Goal: Task Accomplishment & Management: Use online tool/utility

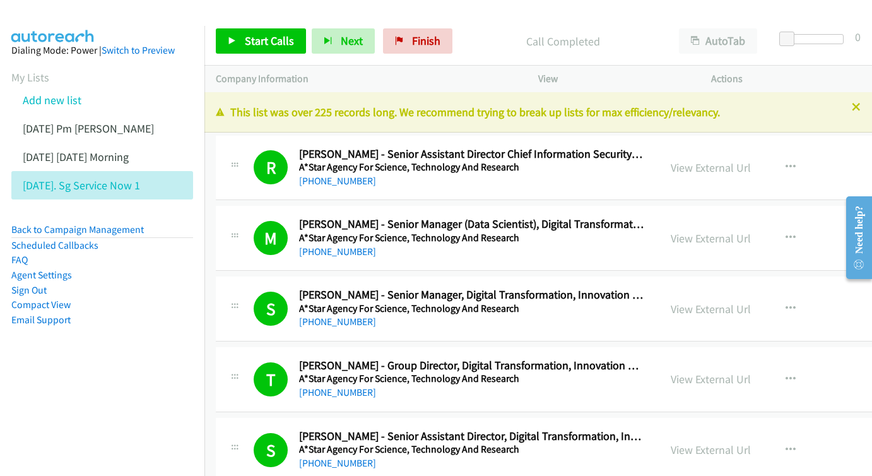
scroll to position [8827, 0]
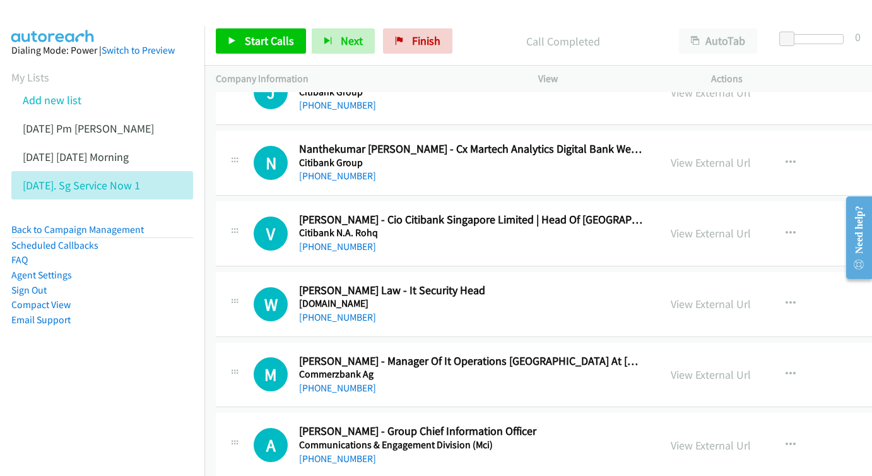
click at [78, 124] on link "[DATE] Pm [PERSON_NAME]" at bounding box center [88, 128] width 131 height 15
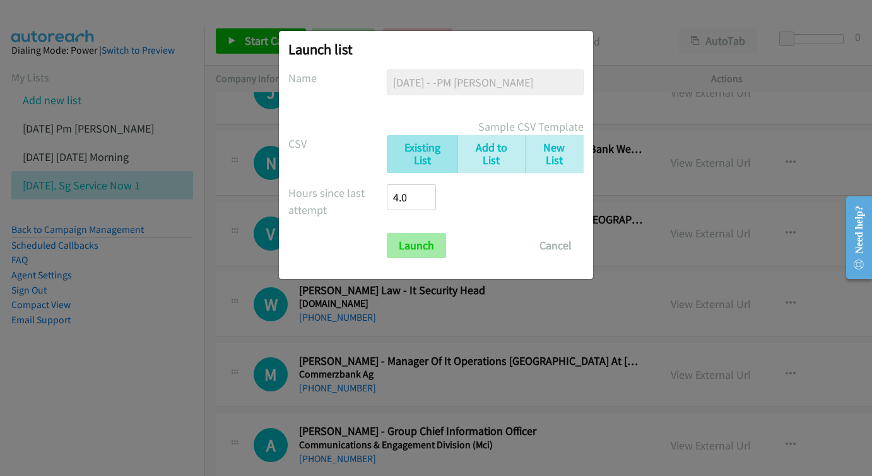
click at [424, 238] on input "Launch" at bounding box center [416, 245] width 59 height 25
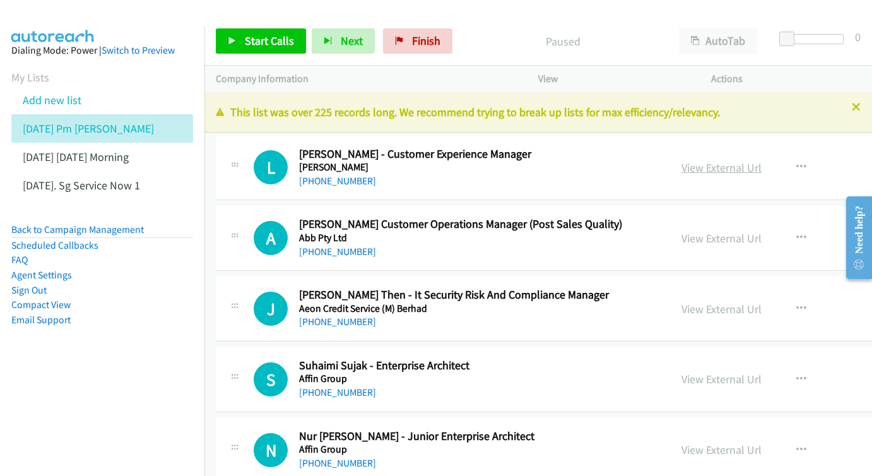
click at [682, 165] on link "View External Url" at bounding box center [722, 167] width 80 height 15
click at [688, 234] on link "View External Url" at bounding box center [722, 238] width 80 height 15
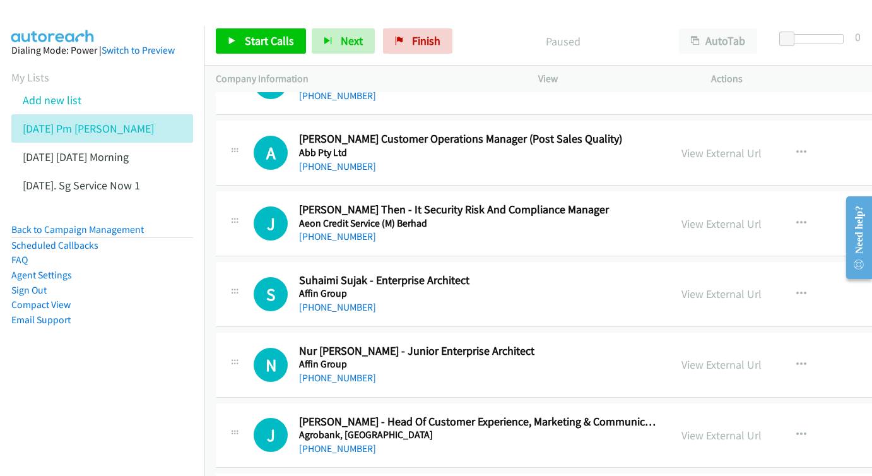
scroll to position [119, 0]
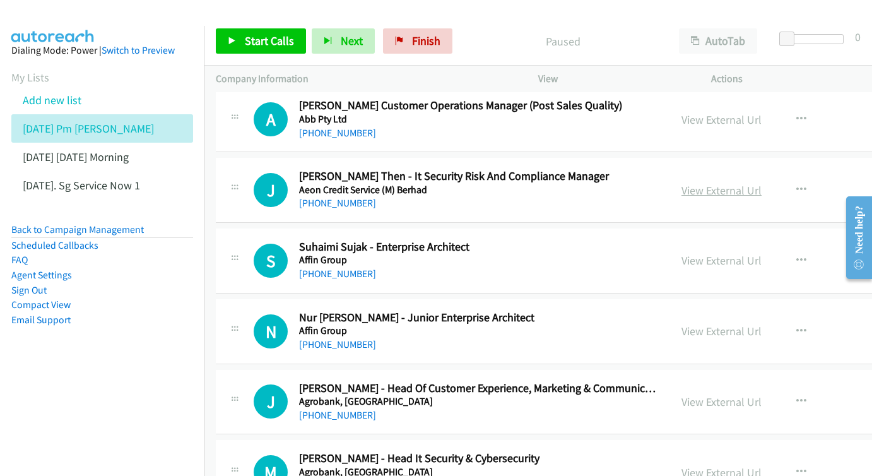
click at [691, 187] on link "View External Url" at bounding box center [722, 190] width 80 height 15
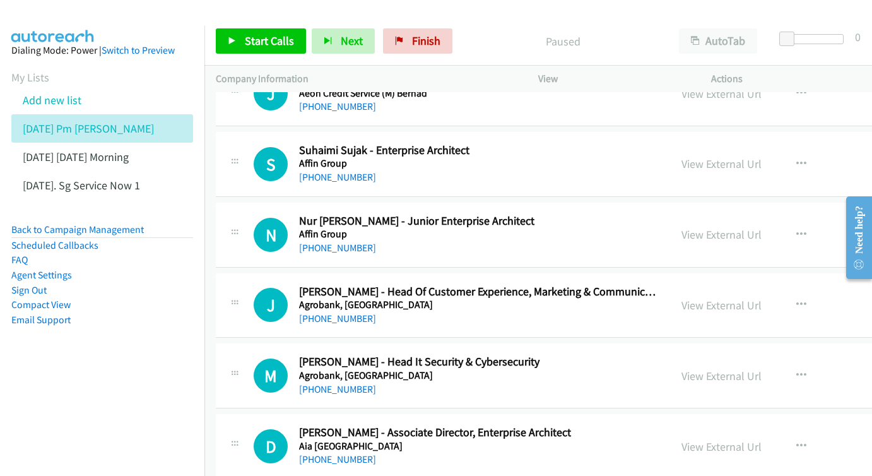
scroll to position [218, 0]
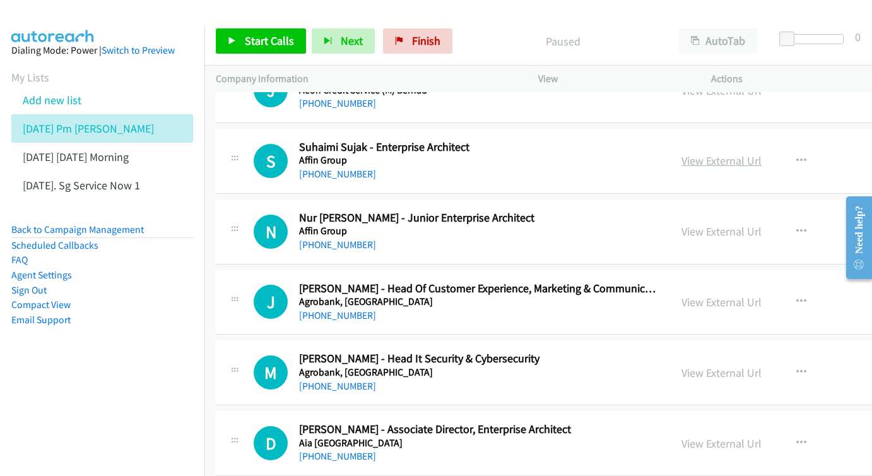
click at [682, 153] on link "View External Url" at bounding box center [722, 160] width 80 height 15
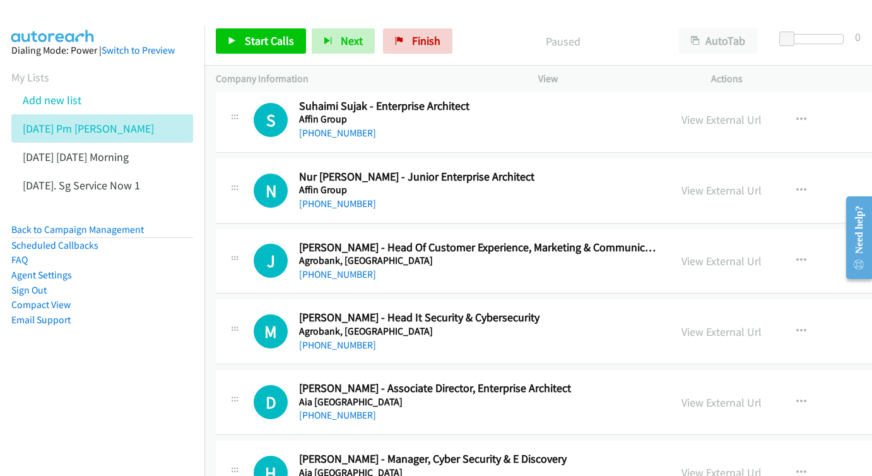
scroll to position [299, 0]
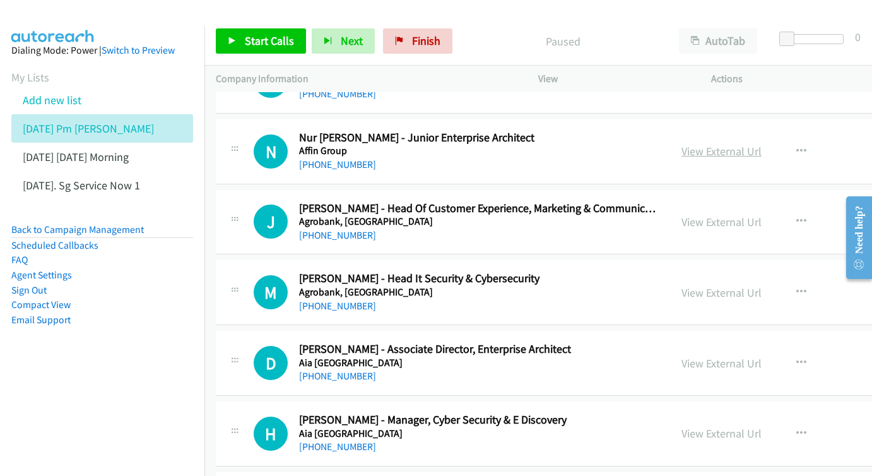
click at [682, 150] on link "View External Url" at bounding box center [722, 151] width 80 height 15
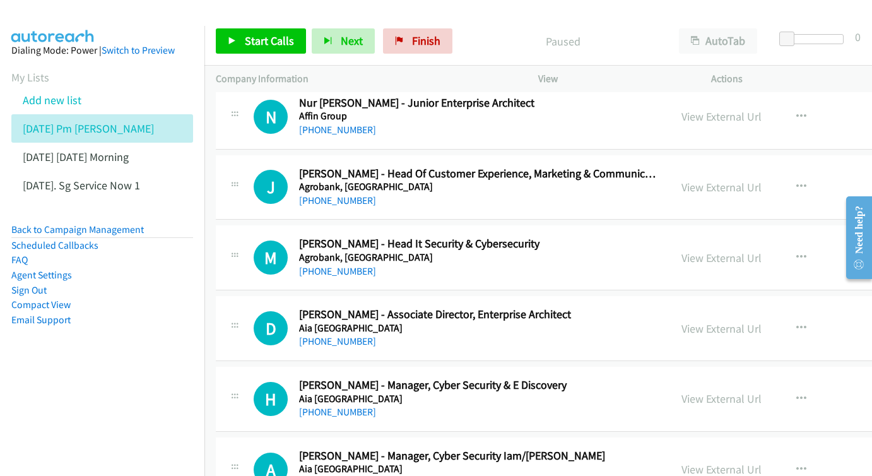
scroll to position [371, 0]
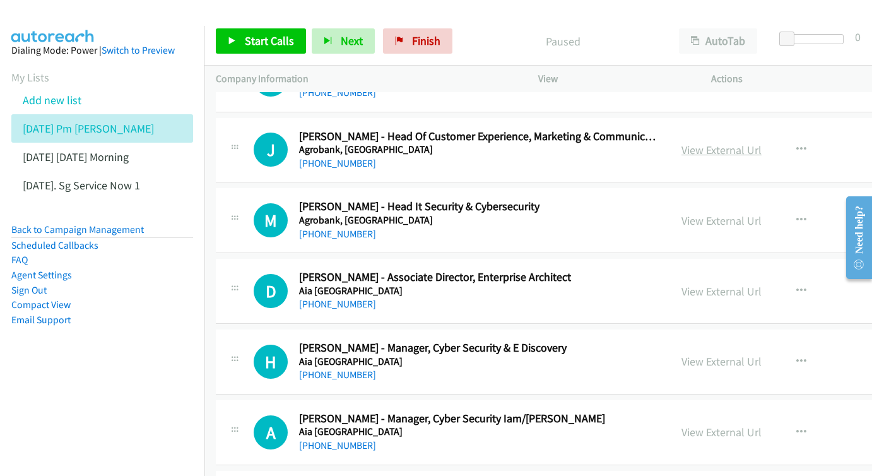
click at [682, 146] on link "View External Url" at bounding box center [722, 150] width 80 height 15
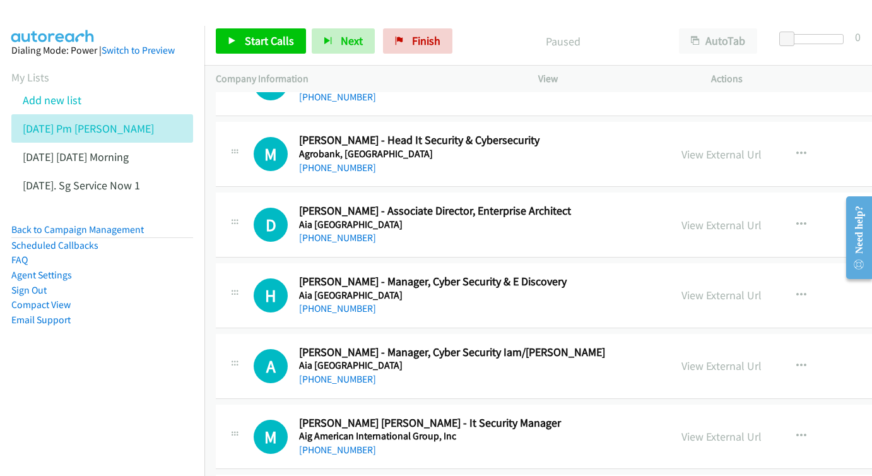
scroll to position [437, 0]
click at [682, 146] on link "View External Url" at bounding box center [722, 153] width 80 height 15
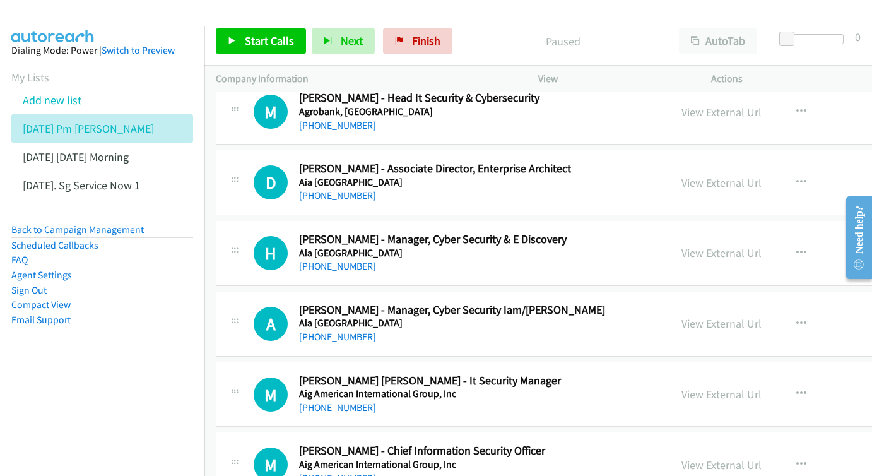
scroll to position [493, 0]
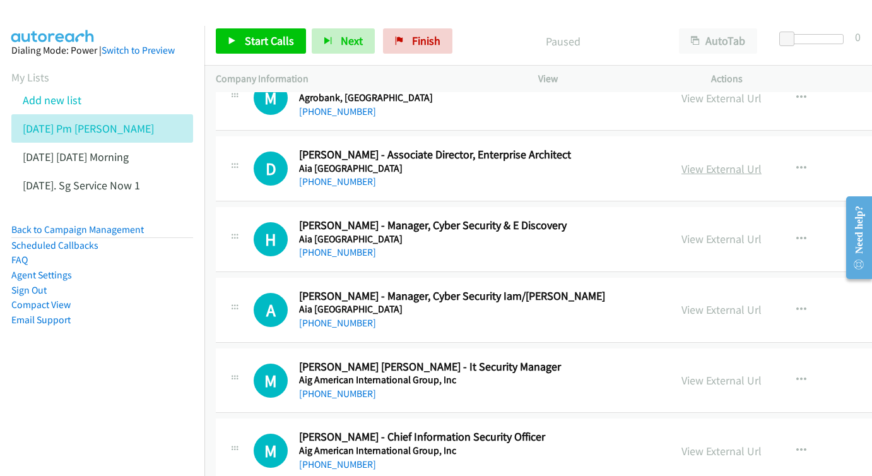
click at [699, 162] on link "View External Url" at bounding box center [722, 169] width 80 height 15
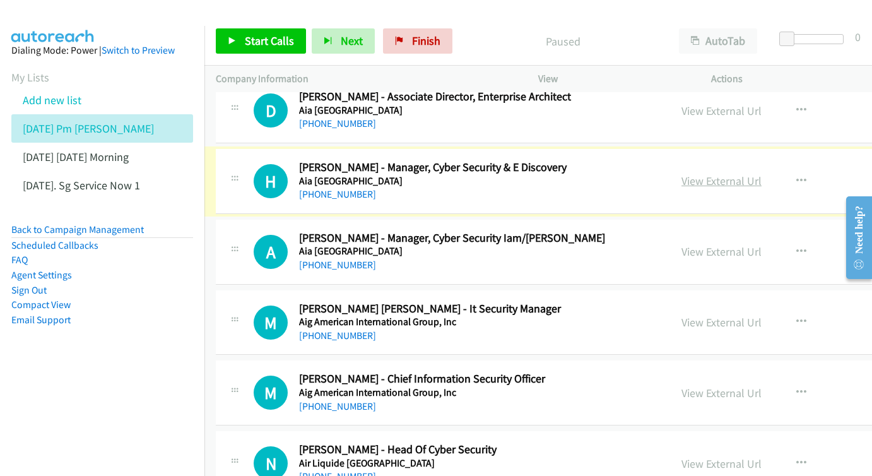
click at [682, 174] on link "View External Url" at bounding box center [722, 181] width 80 height 15
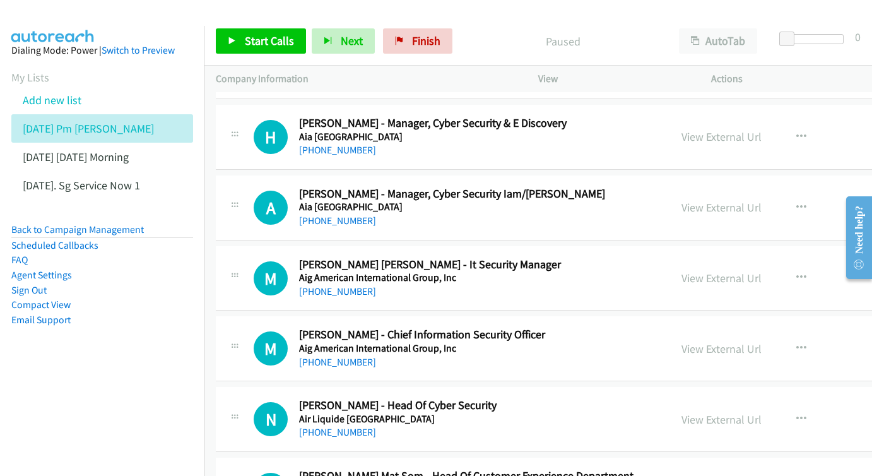
scroll to position [620, 0]
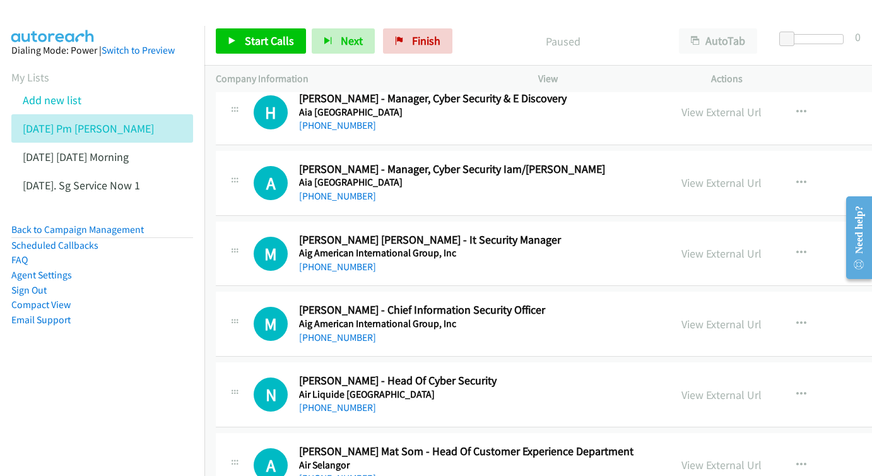
click at [682, 180] on div "View External Url" at bounding box center [722, 182] width 80 height 17
click at [694, 175] on link "View External Url" at bounding box center [722, 182] width 80 height 15
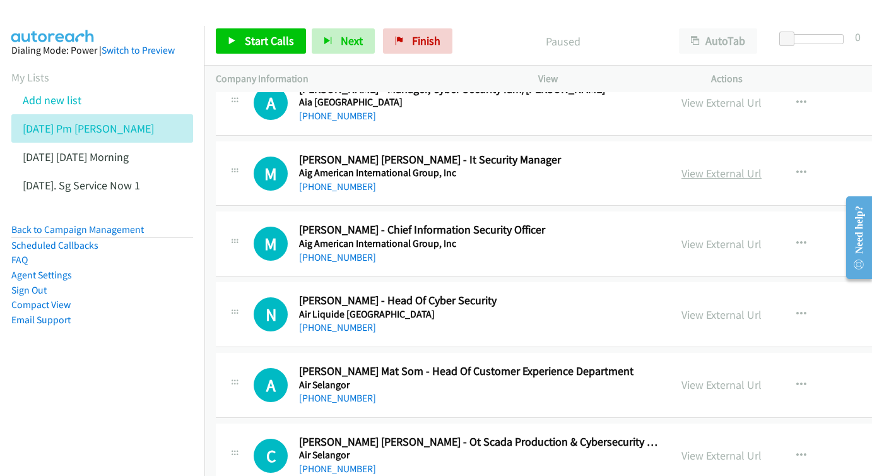
scroll to position [699, 0]
click at [682, 167] on link "View External Url" at bounding box center [722, 174] width 80 height 15
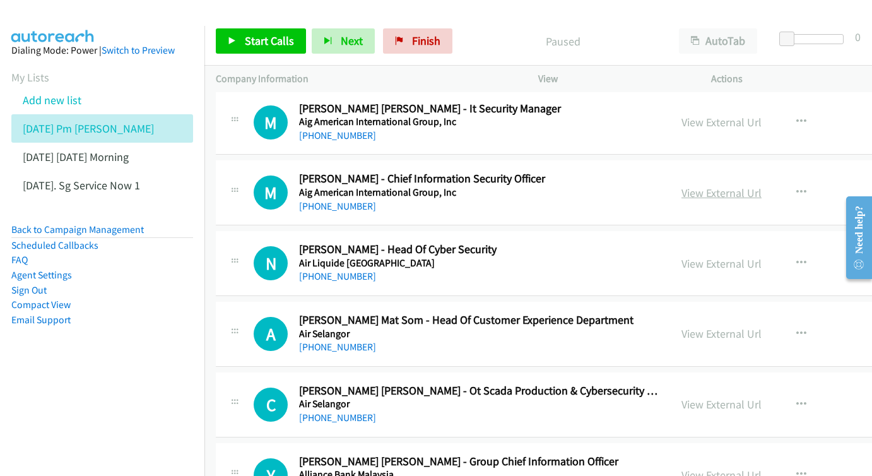
scroll to position [764, 0]
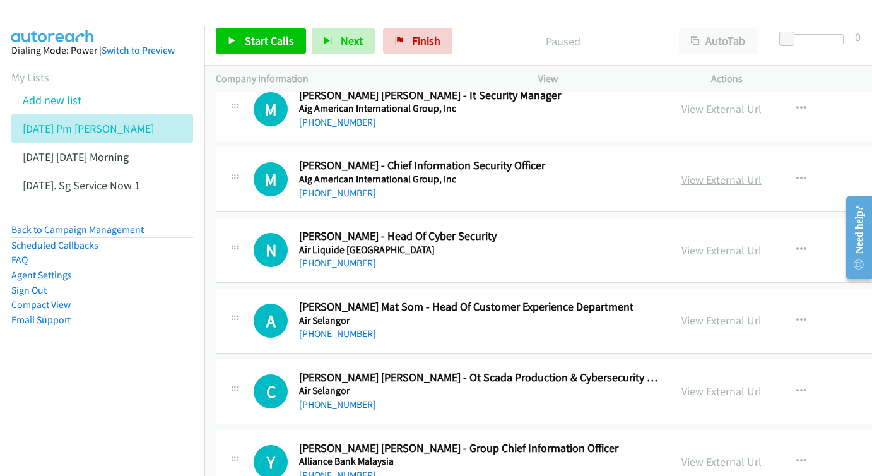
click at [689, 172] on link "View External Url" at bounding box center [722, 179] width 80 height 15
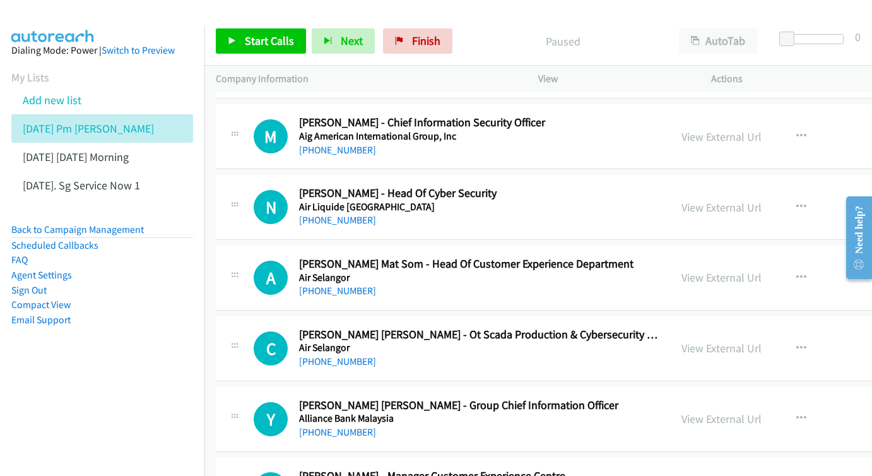
scroll to position [839, 0]
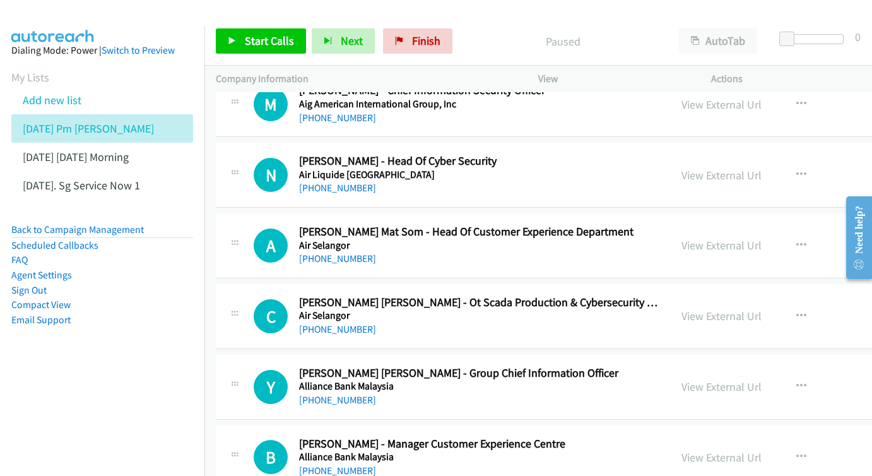
click at [670, 167] on div "View External Url View External Url Schedule/Manage Callback Start Calls Here R…" at bounding box center [789, 175] width 239 height 42
click at [682, 168] on link "View External Url" at bounding box center [722, 175] width 80 height 15
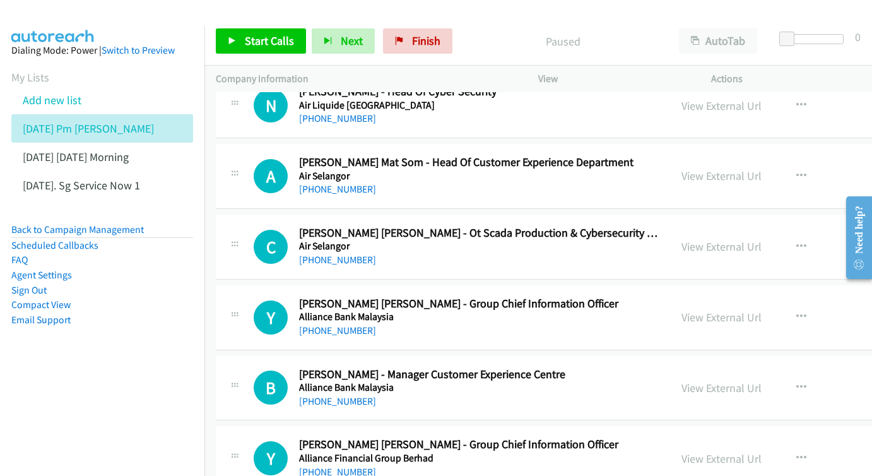
scroll to position [910, 0]
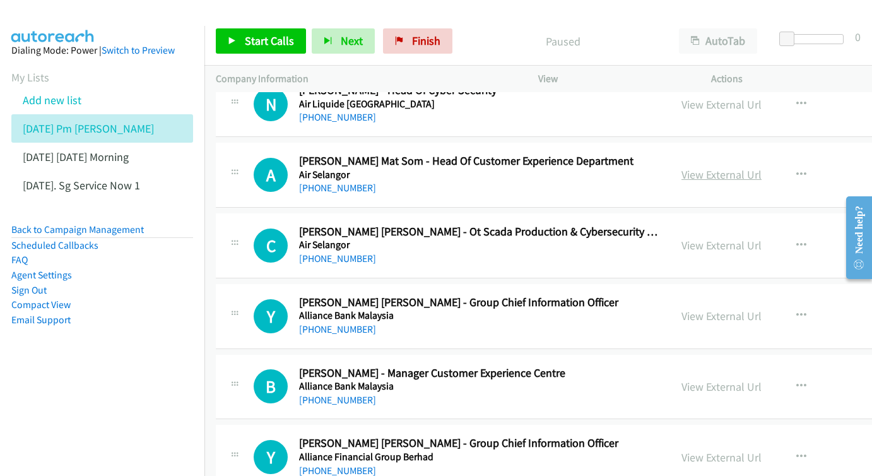
click at [682, 167] on div "View External Url" at bounding box center [722, 174] width 80 height 17
click at [682, 167] on link "View External Url" at bounding box center [722, 174] width 80 height 15
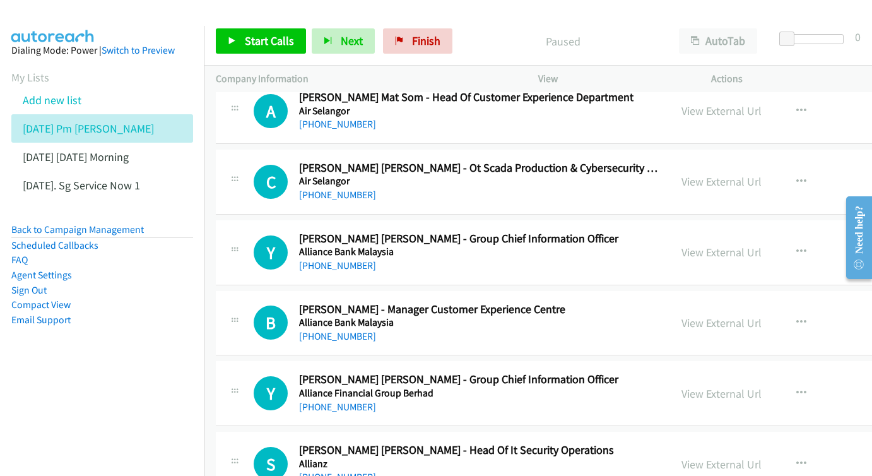
scroll to position [985, 0]
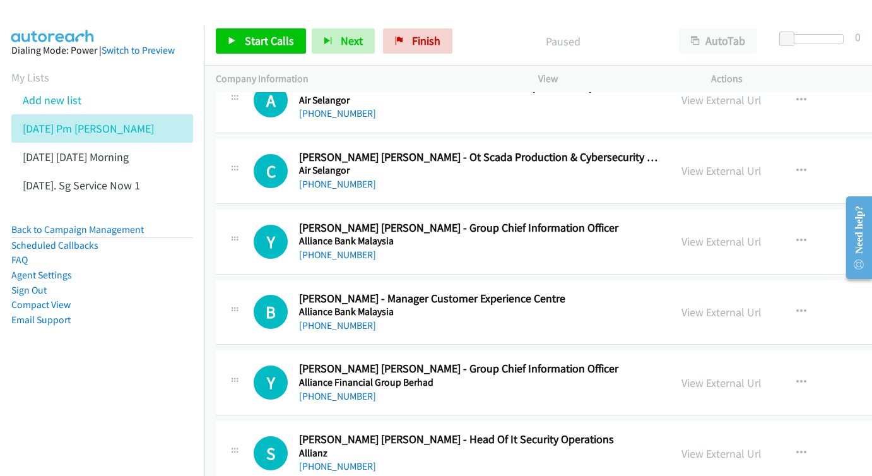
click at [686, 150] on div "View External Url View External Url Schedule/Manage Callback Start Calls Here R…" at bounding box center [789, 171] width 239 height 42
click at [682, 163] on link "View External Url" at bounding box center [722, 170] width 80 height 15
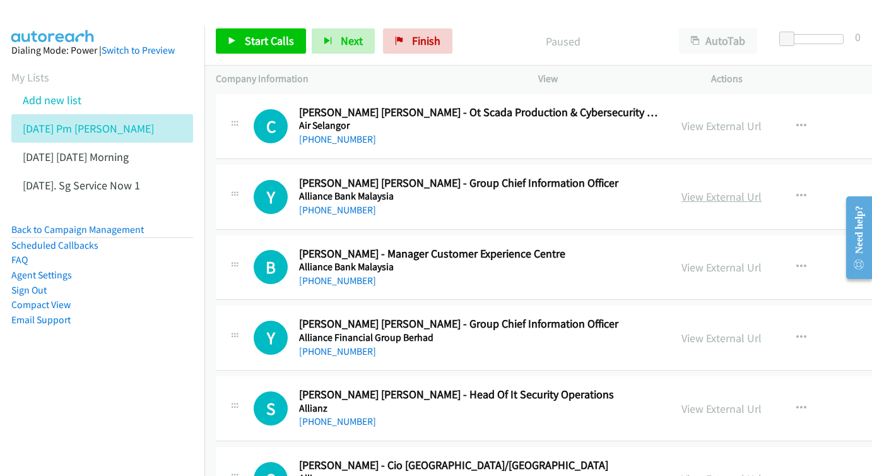
scroll to position [1054, 0]
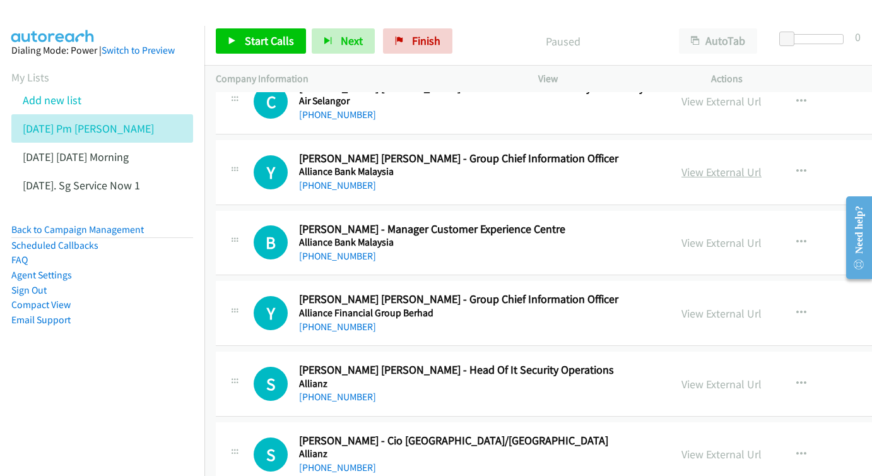
click at [684, 165] on link "View External Url" at bounding box center [722, 172] width 80 height 15
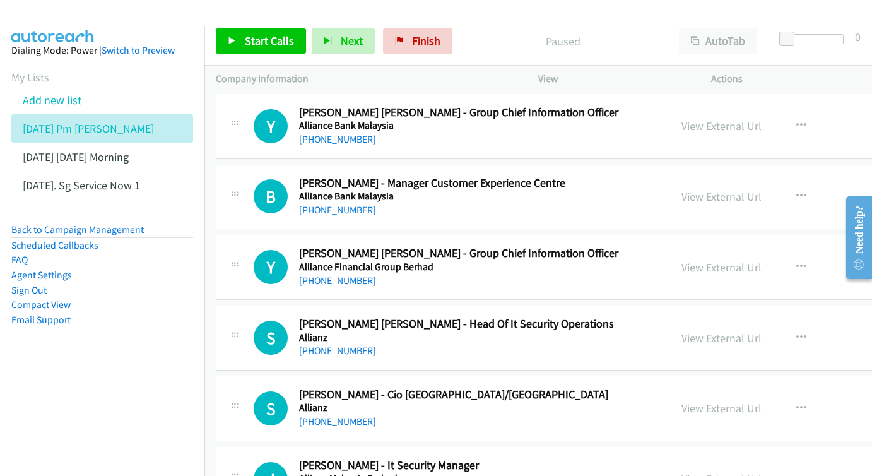
scroll to position [1112, 0]
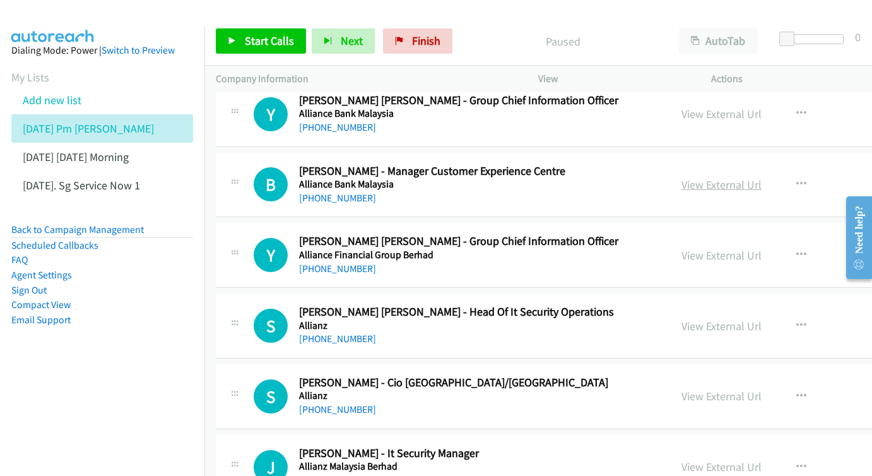
click at [682, 177] on link "View External Url" at bounding box center [722, 184] width 80 height 15
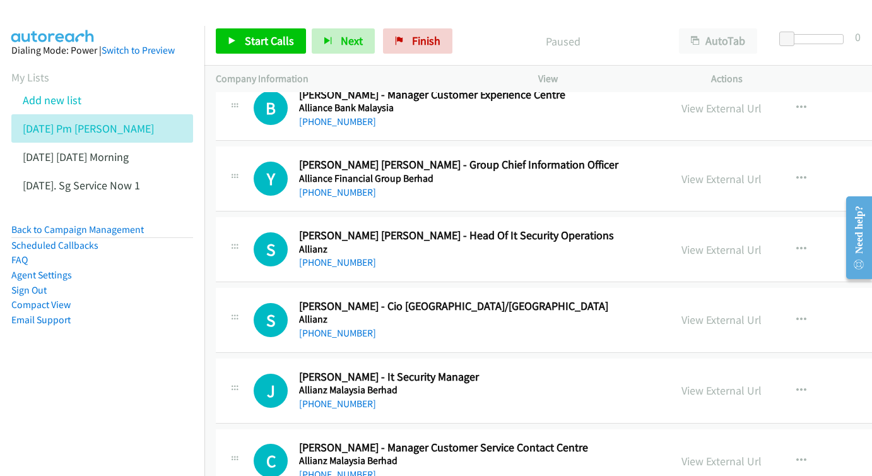
scroll to position [1204, 0]
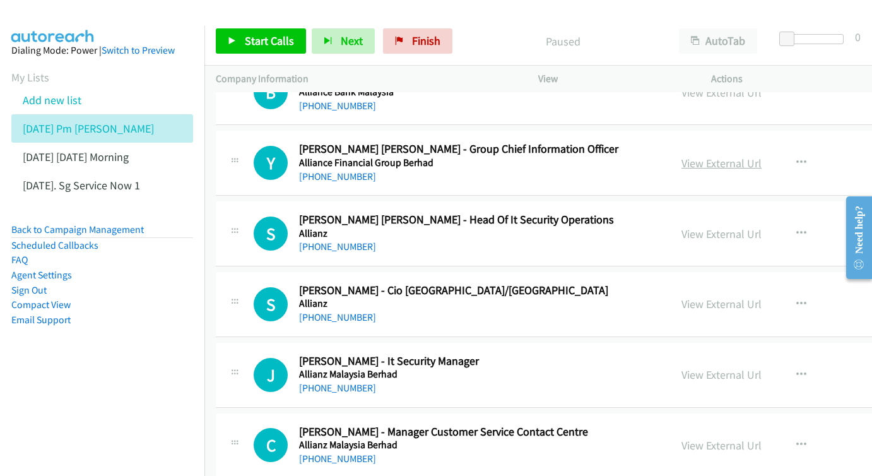
click at [682, 156] on link "View External Url" at bounding box center [722, 163] width 80 height 15
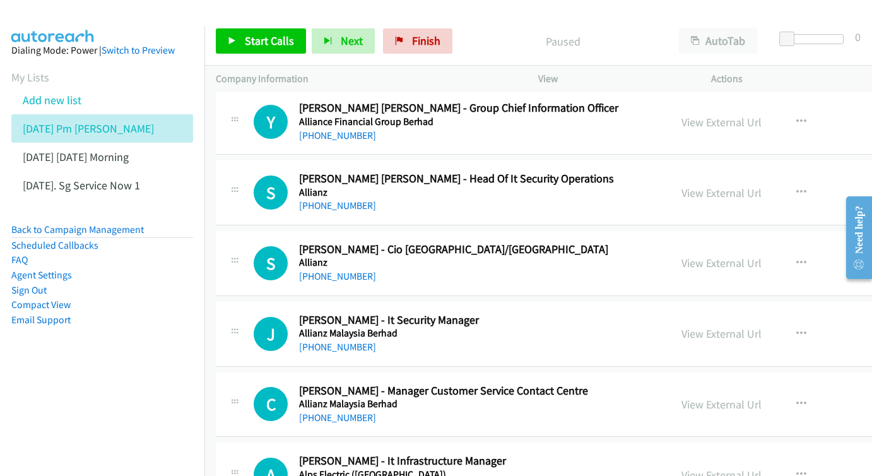
scroll to position [1268, 0]
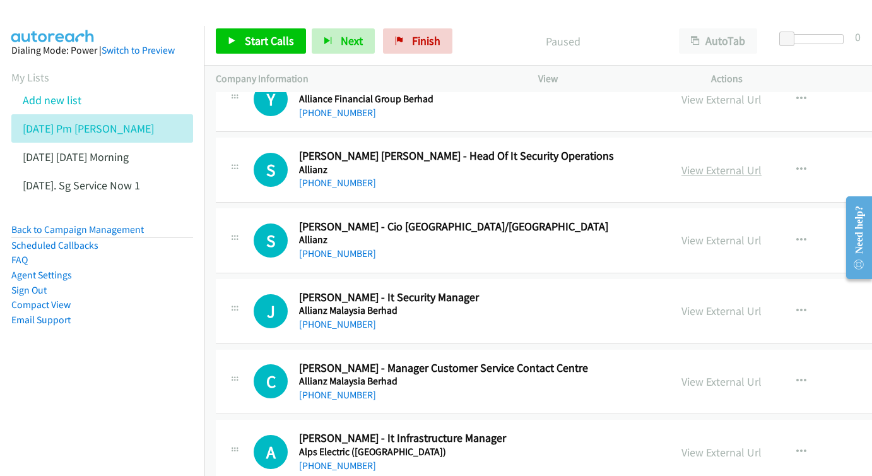
click at [682, 163] on link "View External Url" at bounding box center [722, 170] width 80 height 15
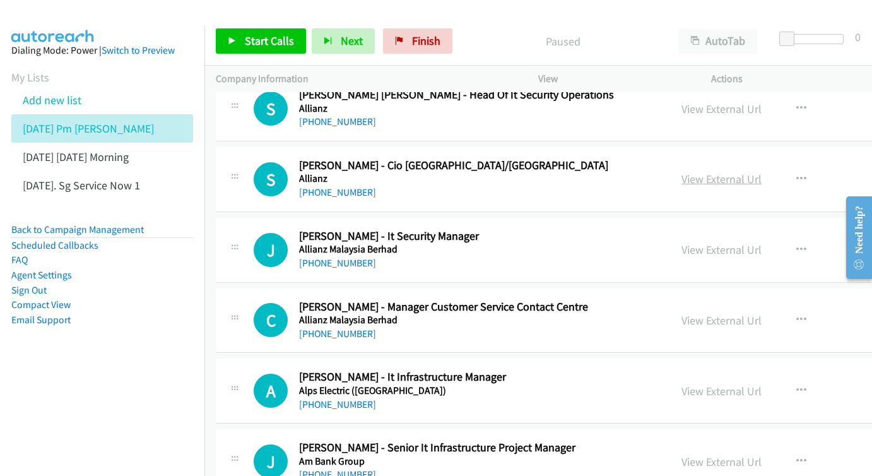
scroll to position [1332, 0]
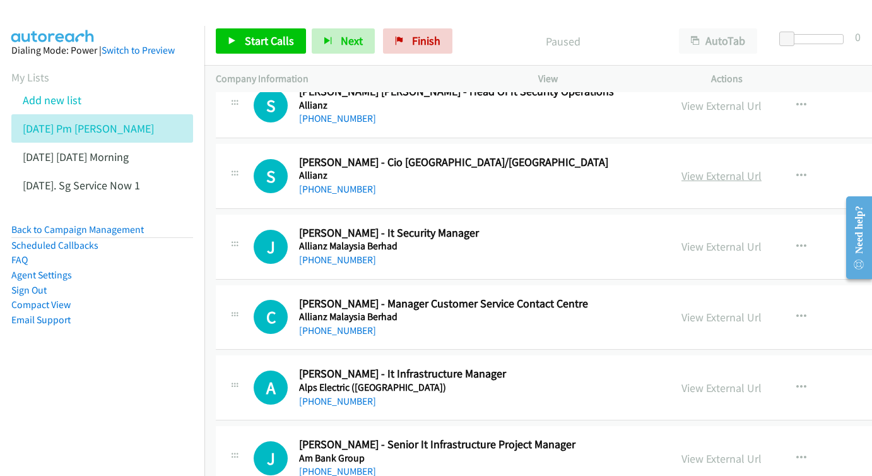
click at [687, 169] on link "View External Url" at bounding box center [722, 176] width 80 height 15
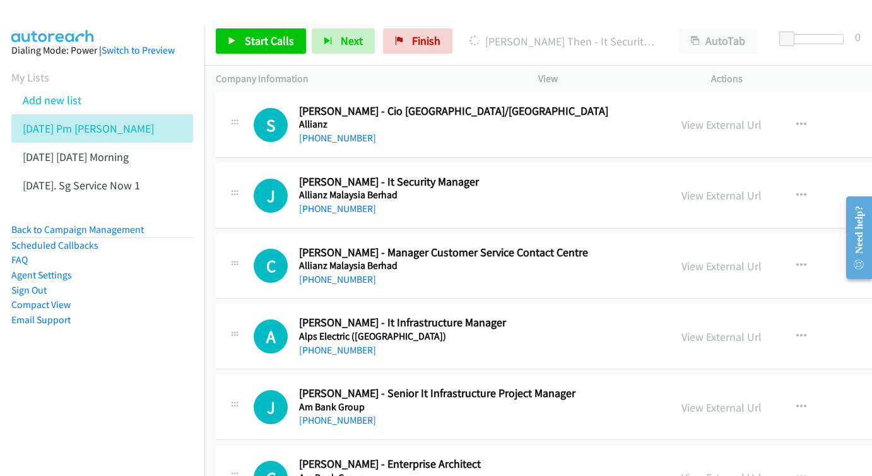
scroll to position [1406, 0]
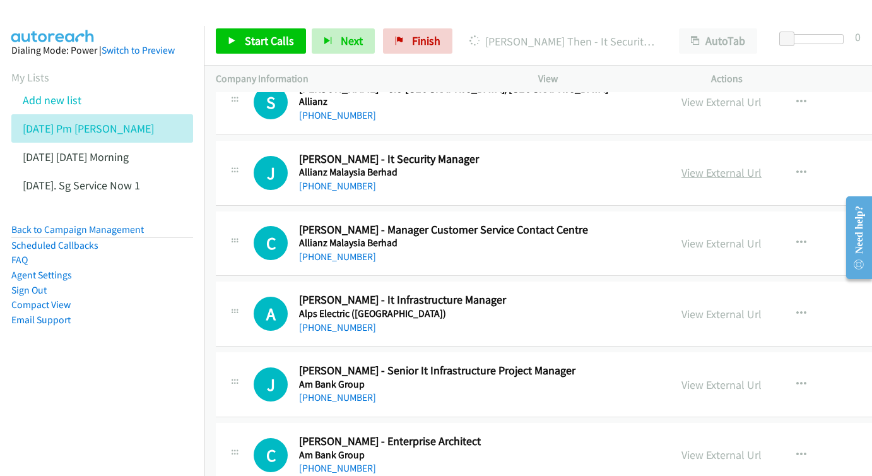
click at [682, 165] on link "View External Url" at bounding box center [722, 172] width 80 height 15
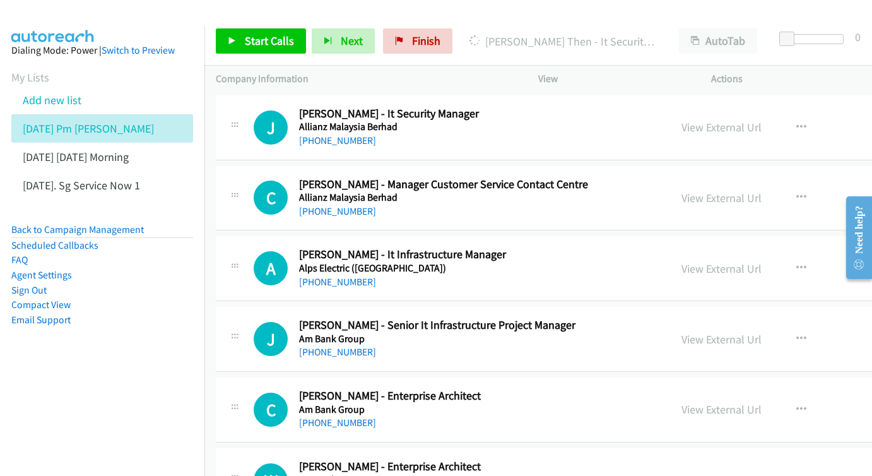
scroll to position [1454, 0]
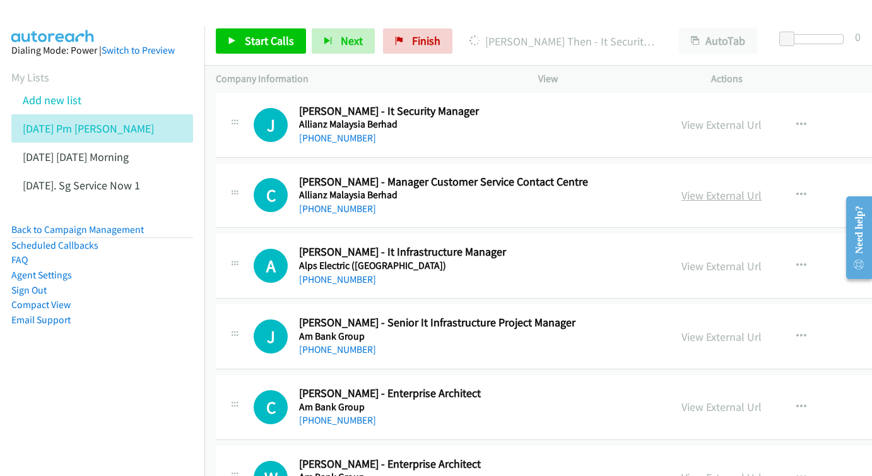
click at [686, 188] on link "View External Url" at bounding box center [722, 195] width 80 height 15
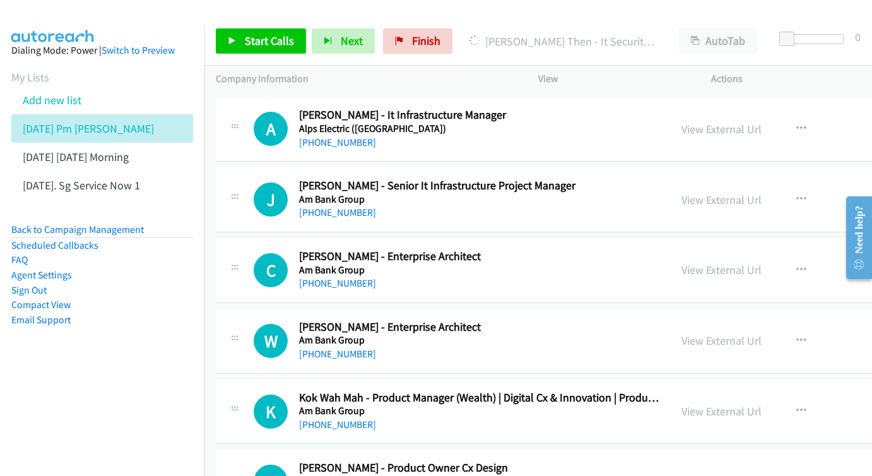
scroll to position [1566, 0]
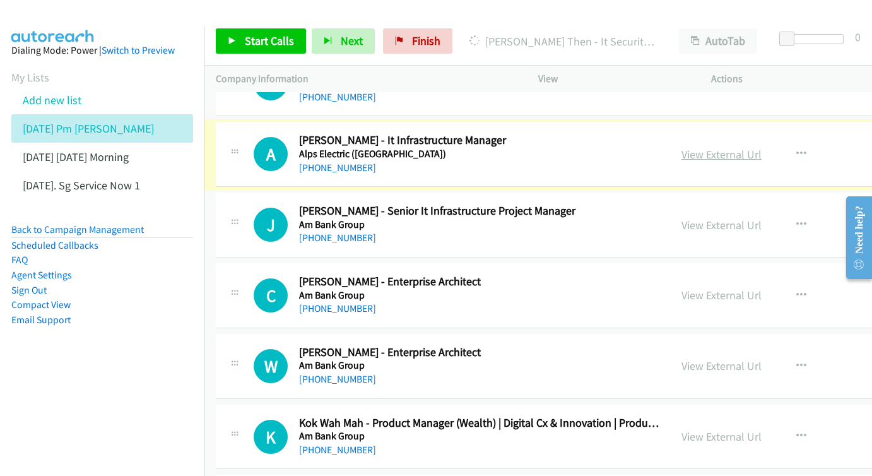
click at [682, 147] on link "View External Url" at bounding box center [722, 154] width 80 height 15
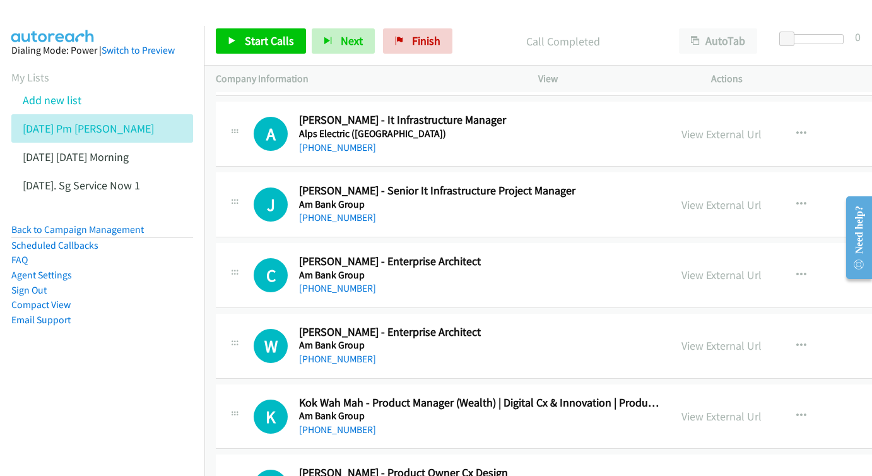
scroll to position [1610, 0]
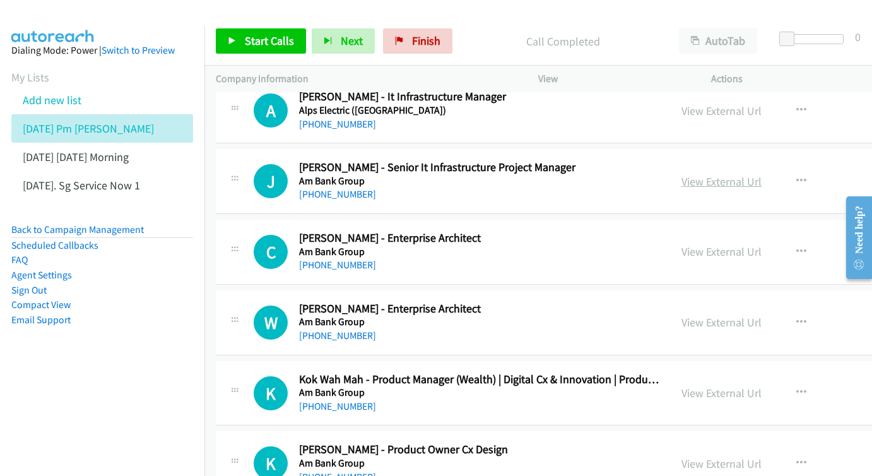
click at [682, 174] on link "View External Url" at bounding box center [722, 181] width 80 height 15
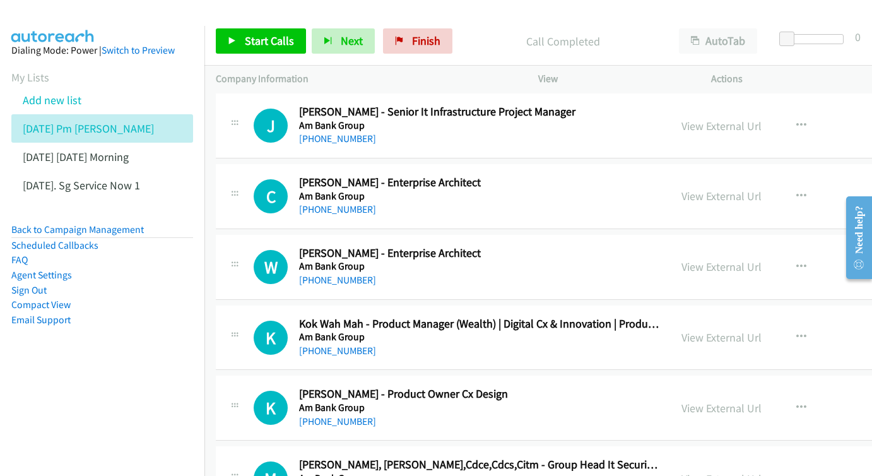
scroll to position [1687, 0]
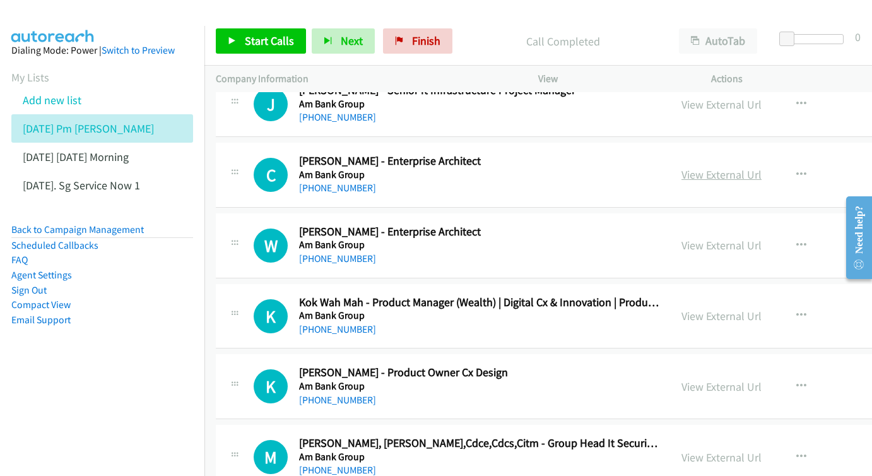
click at [687, 167] on link "View External Url" at bounding box center [722, 174] width 80 height 15
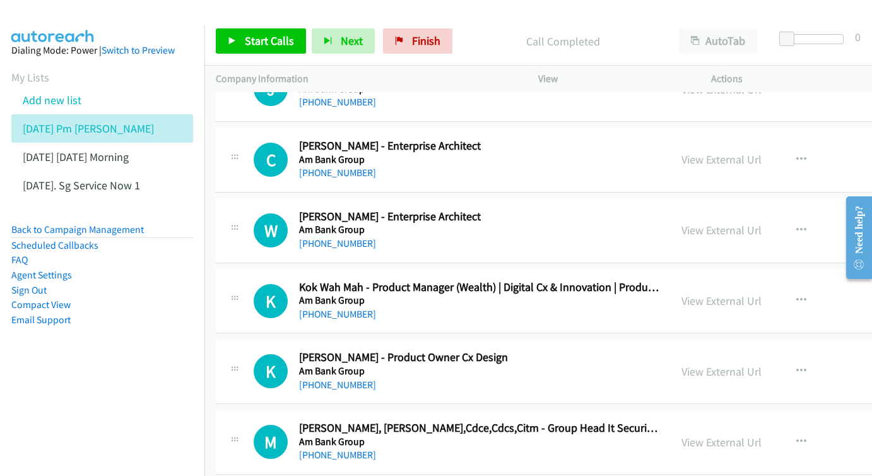
scroll to position [1740, 0]
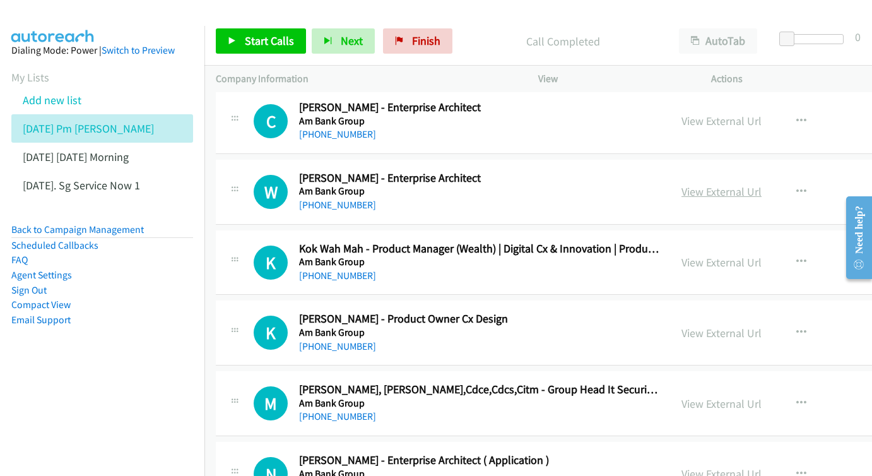
click at [704, 184] on link "View External Url" at bounding box center [722, 191] width 80 height 15
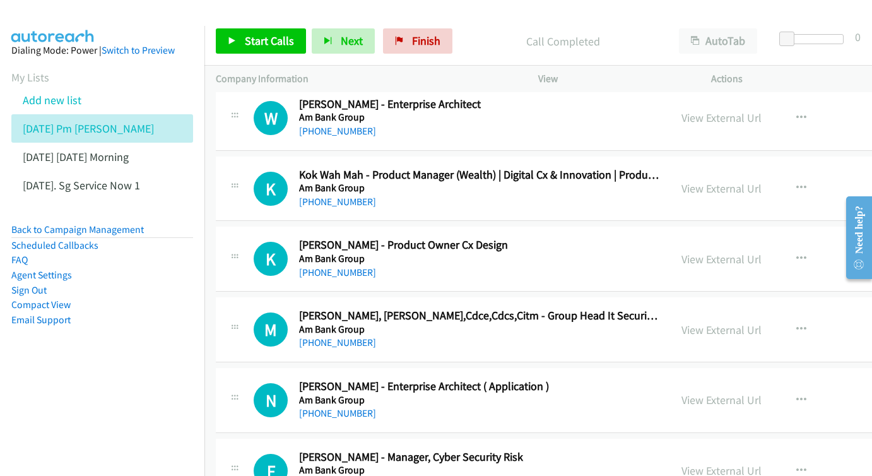
scroll to position [1817, 0]
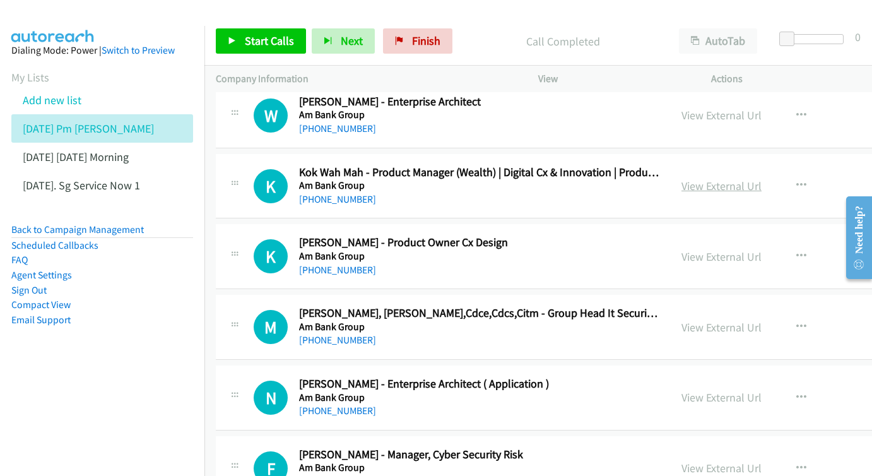
click at [686, 179] on link "View External Url" at bounding box center [722, 186] width 80 height 15
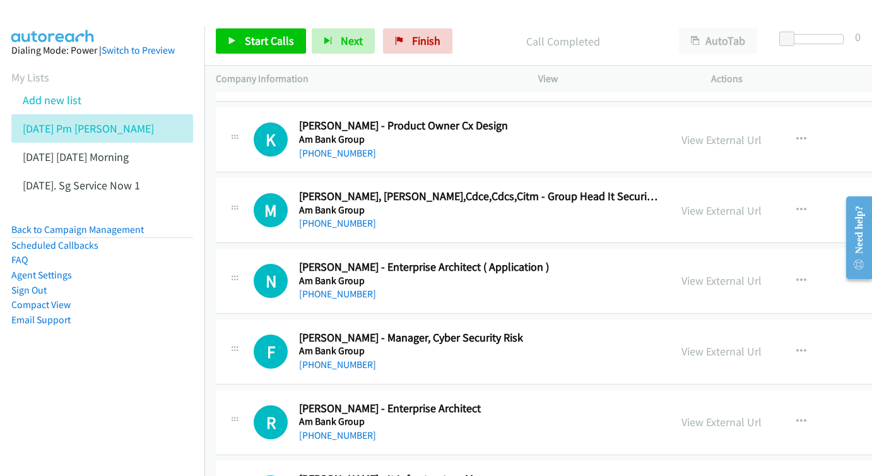
scroll to position [1979, 0]
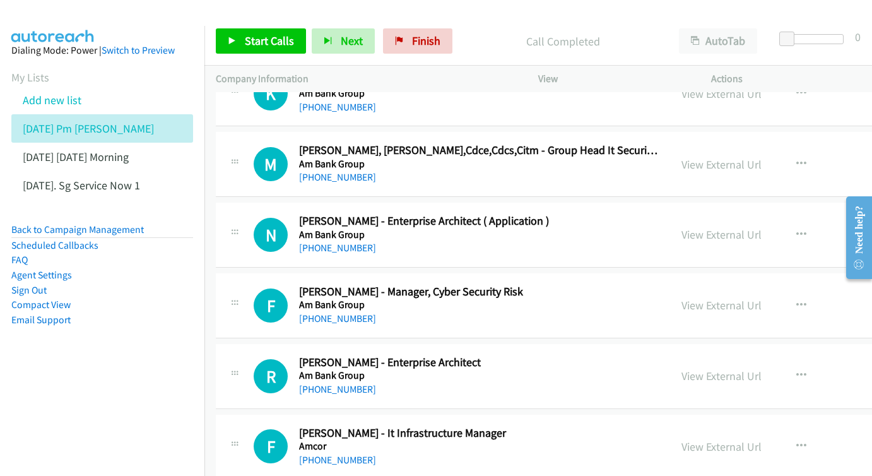
click at [682, 156] on div "View External Url" at bounding box center [722, 164] width 80 height 17
click at [682, 157] on link "View External Url" at bounding box center [722, 164] width 80 height 15
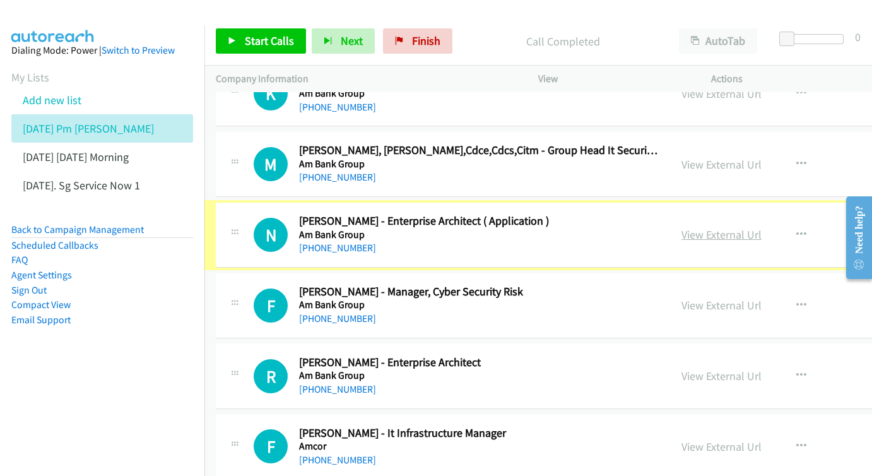
click at [682, 227] on link "View External Url" at bounding box center [722, 234] width 80 height 15
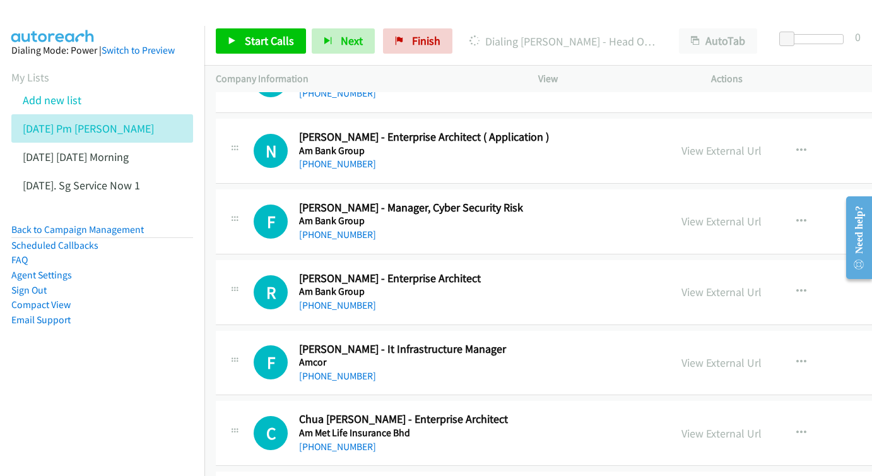
scroll to position [2067, 0]
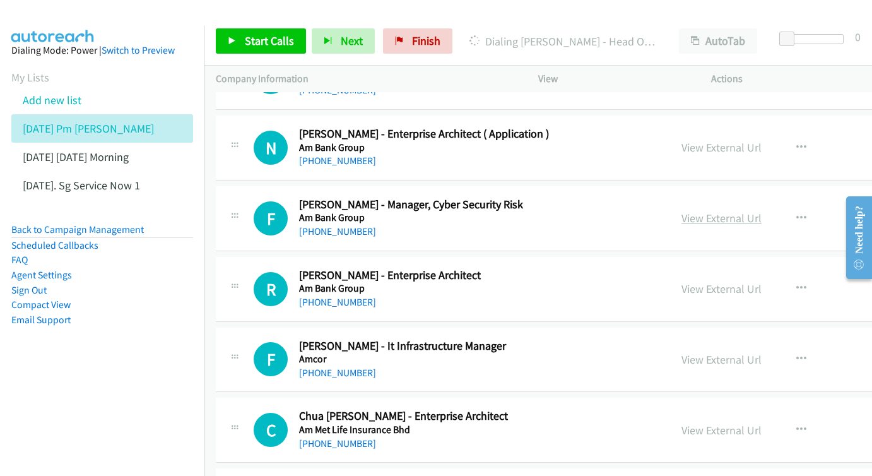
click at [684, 211] on link "View External Url" at bounding box center [722, 218] width 80 height 15
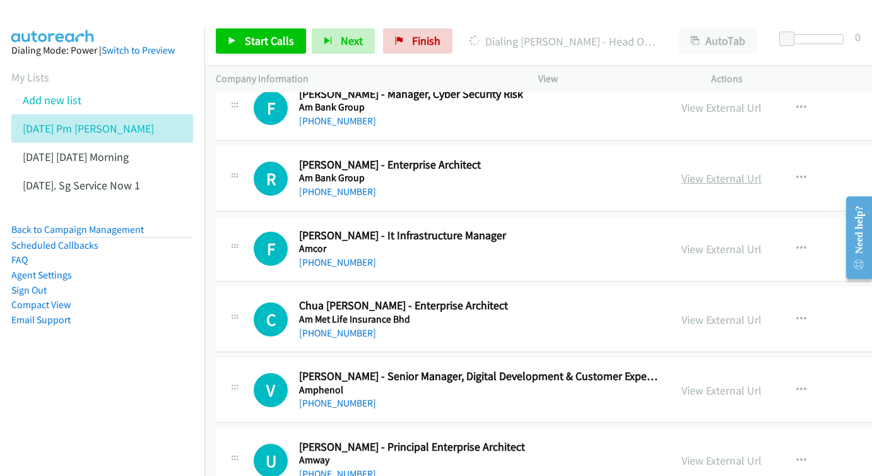
scroll to position [2178, 0]
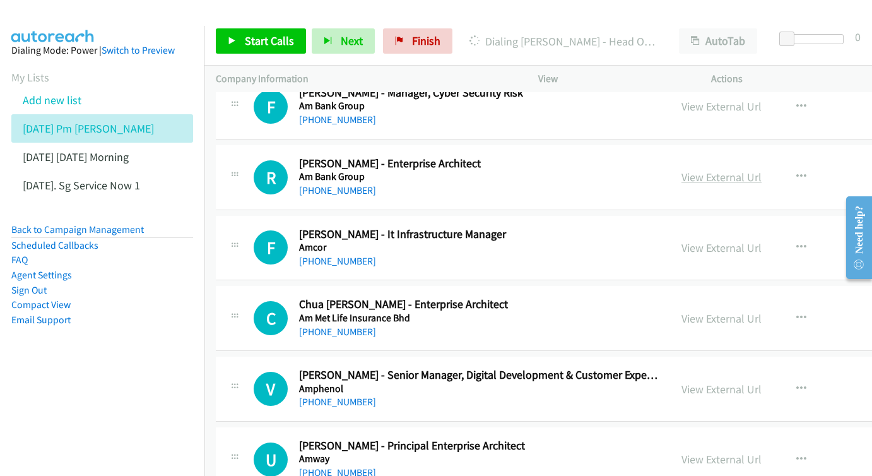
click at [682, 170] on link "View External Url" at bounding box center [722, 177] width 80 height 15
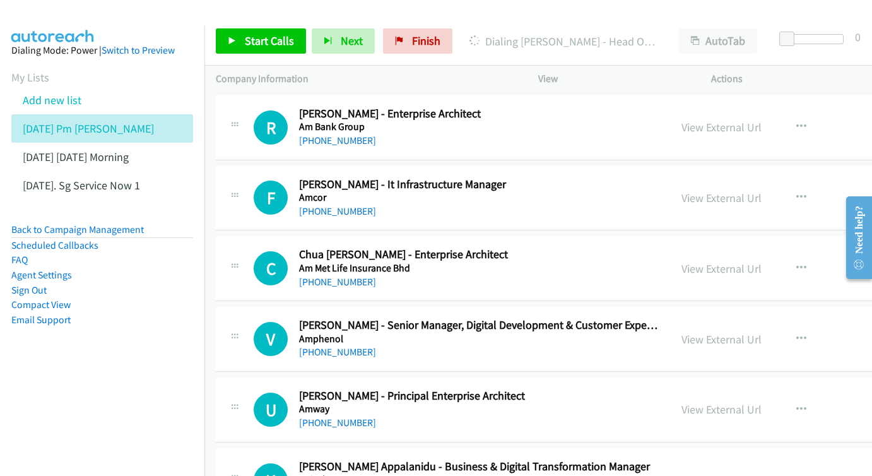
scroll to position [2244, 0]
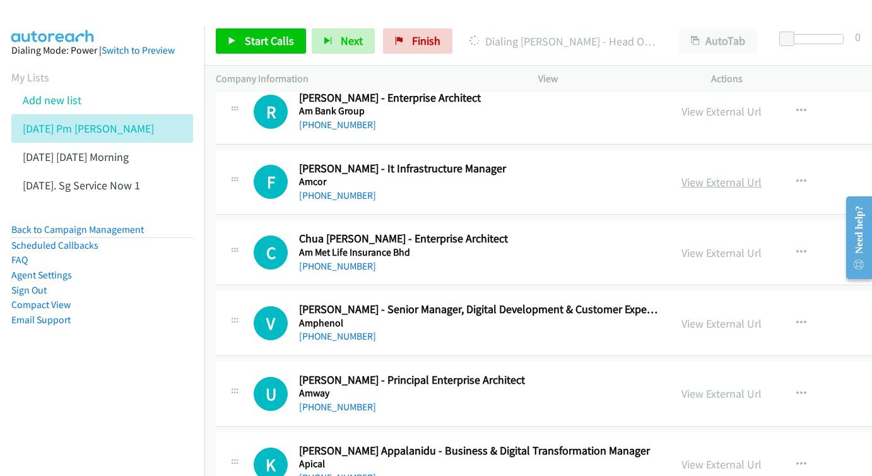
click at [682, 175] on link "View External Url" at bounding box center [722, 182] width 80 height 15
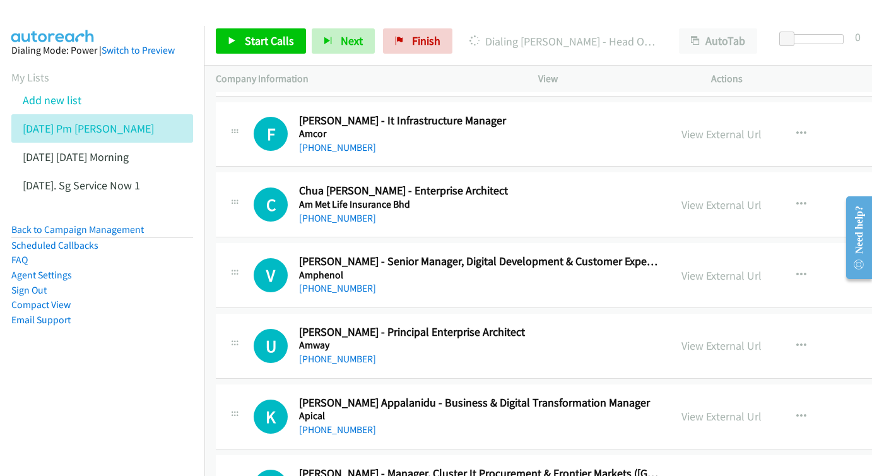
scroll to position [2299, 0]
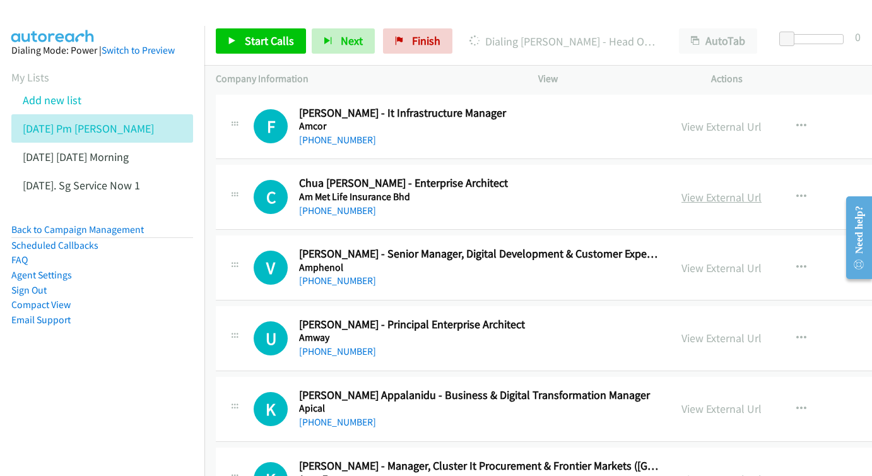
click at [682, 190] on link "View External Url" at bounding box center [722, 197] width 80 height 15
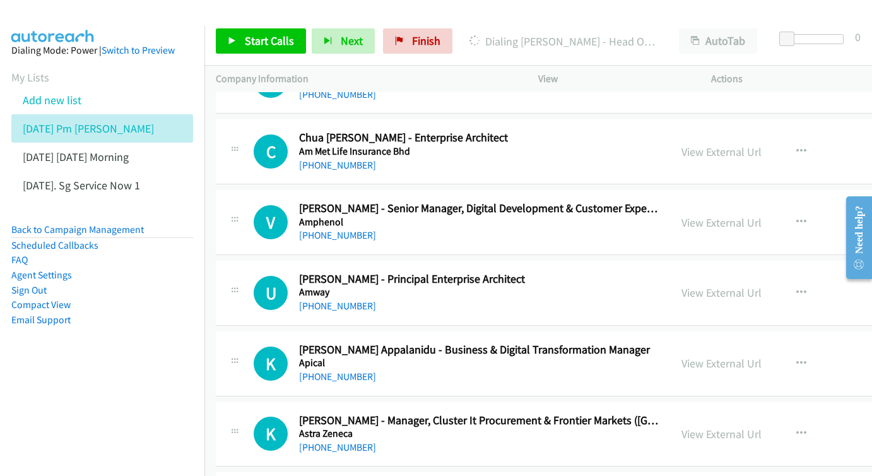
scroll to position [2356, 0]
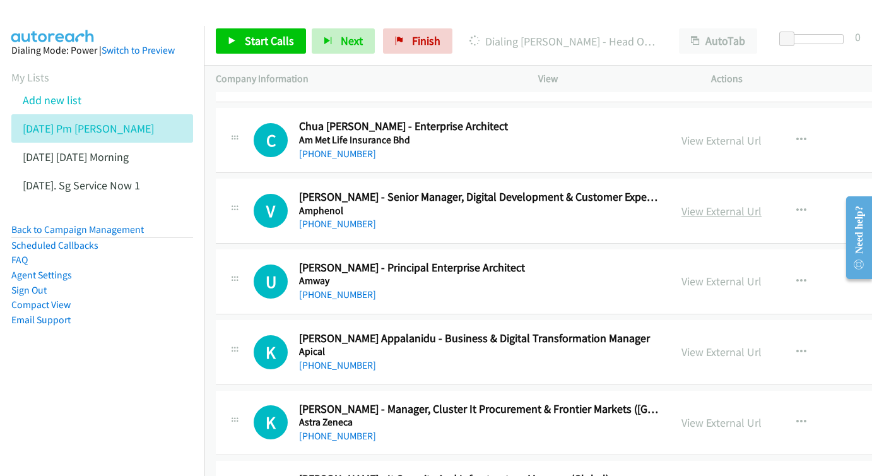
click at [682, 204] on link "View External Url" at bounding box center [722, 211] width 80 height 15
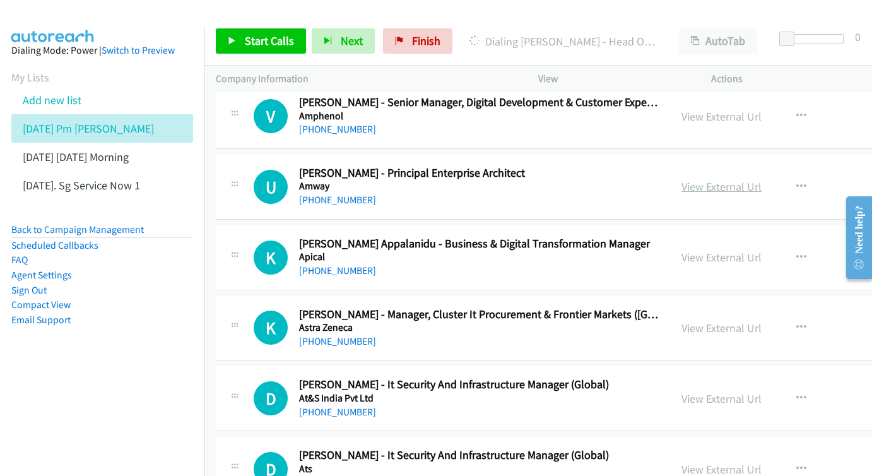
scroll to position [2453, 0]
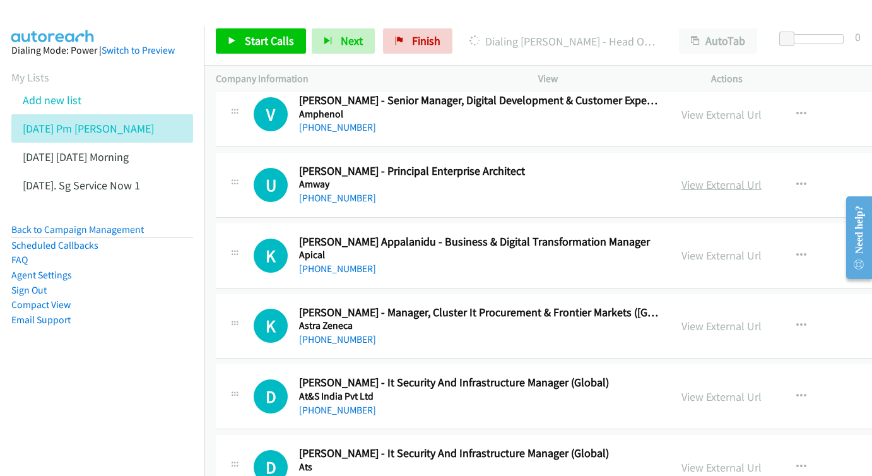
click at [682, 177] on link "View External Url" at bounding box center [722, 184] width 80 height 15
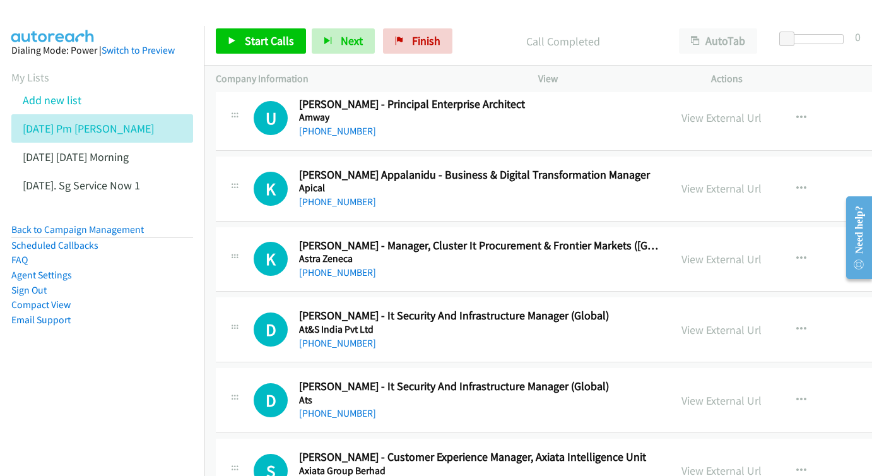
scroll to position [2519, 0]
click at [682, 182] on link "View External Url" at bounding box center [722, 189] width 80 height 15
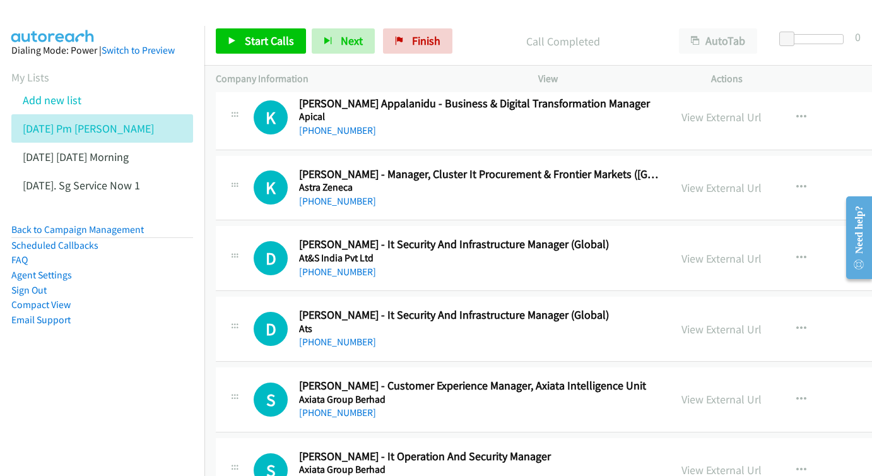
scroll to position [2593, 0]
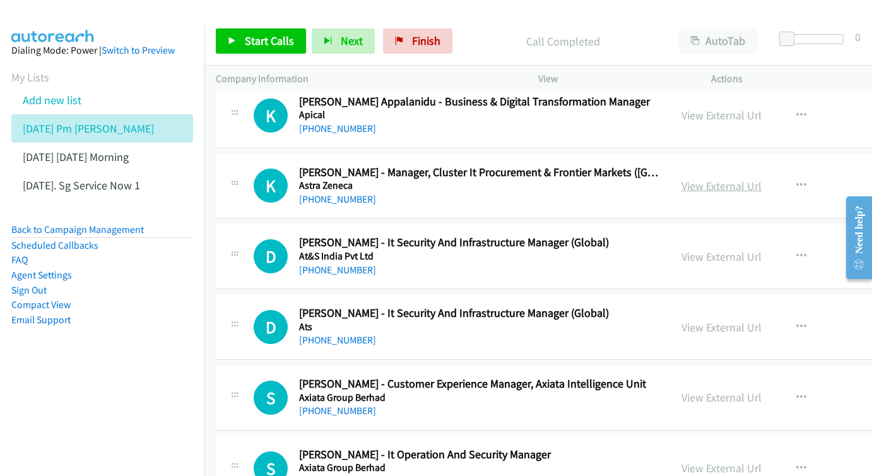
click at [696, 179] on link "View External Url" at bounding box center [722, 186] width 80 height 15
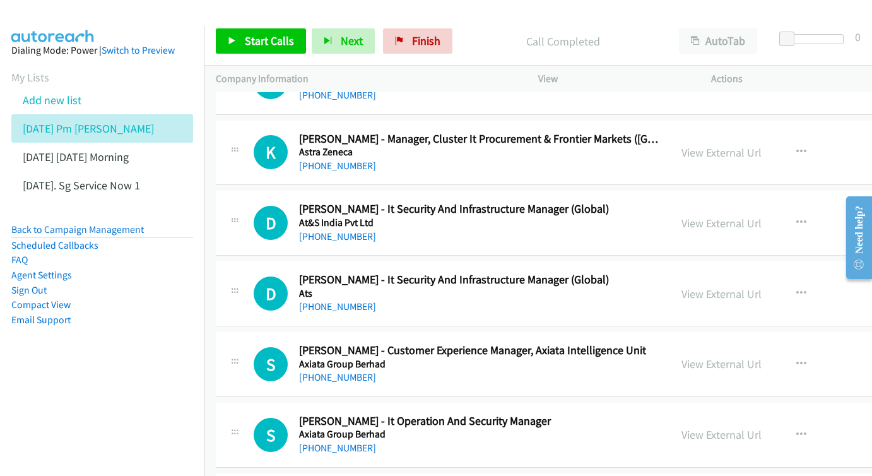
scroll to position [2663, 0]
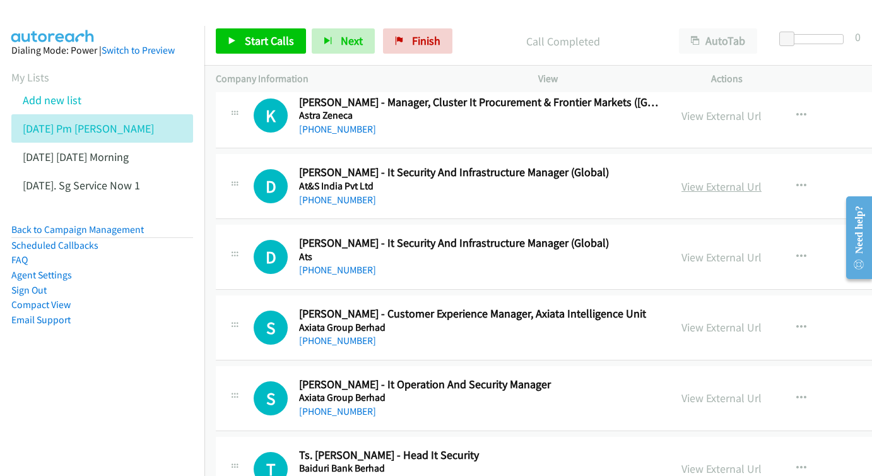
click at [682, 179] on link "View External Url" at bounding box center [722, 186] width 80 height 15
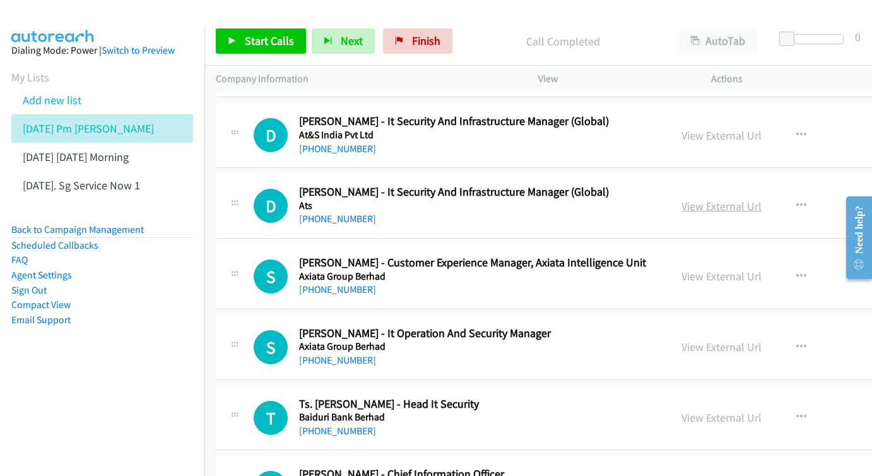
click at [682, 199] on link "View External Url" at bounding box center [722, 206] width 80 height 15
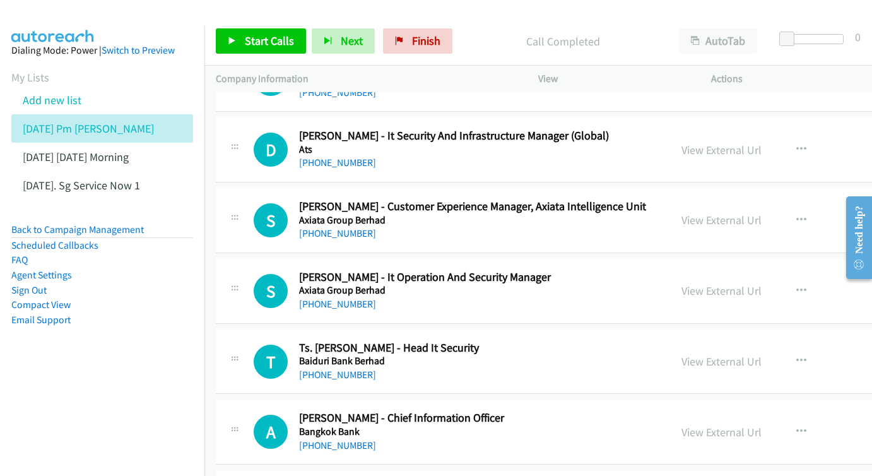
scroll to position [2772, 0]
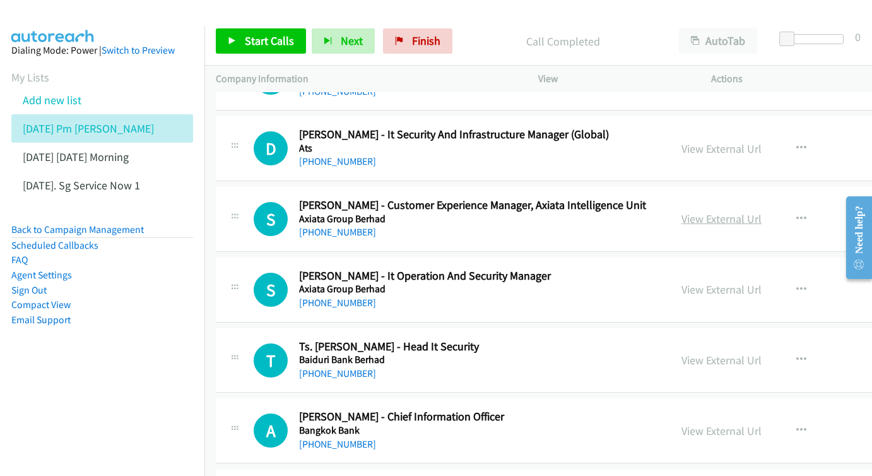
click at [689, 211] on link "View External Url" at bounding box center [722, 218] width 80 height 15
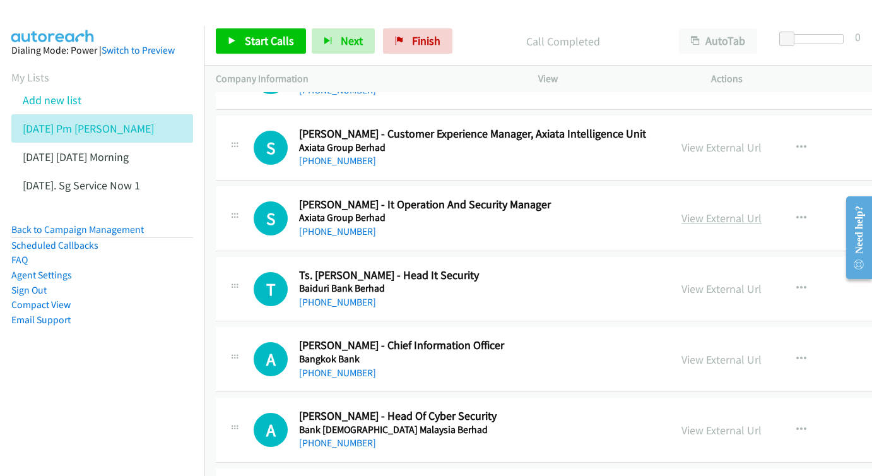
click at [682, 211] on link "View External Url" at bounding box center [722, 218] width 80 height 15
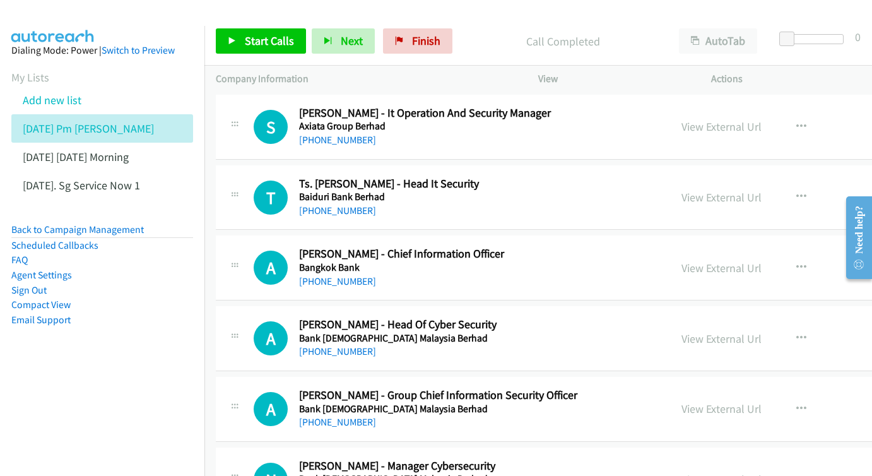
scroll to position [2936, 0]
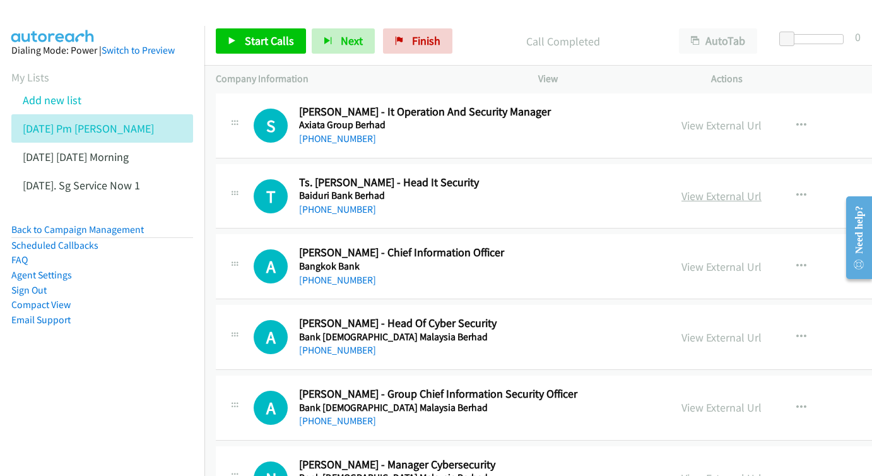
click at [682, 189] on link "View External Url" at bounding box center [722, 196] width 80 height 15
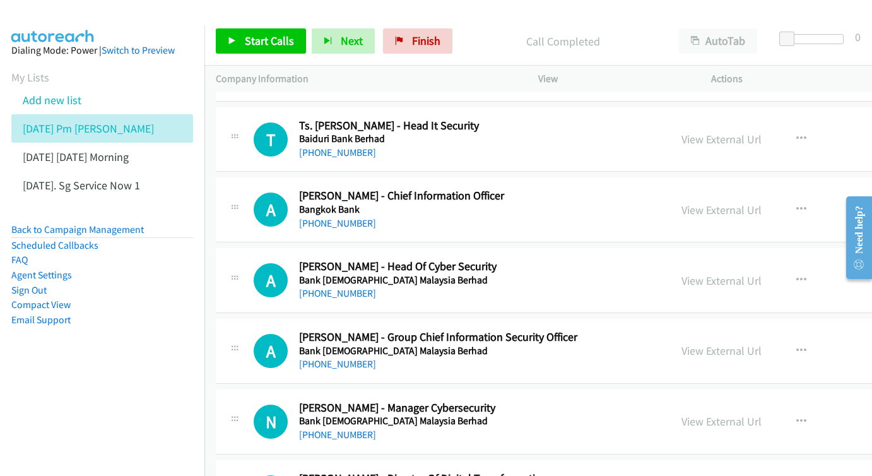
scroll to position [2993, 0]
click at [682, 202] on link "View External Url" at bounding box center [722, 209] width 80 height 15
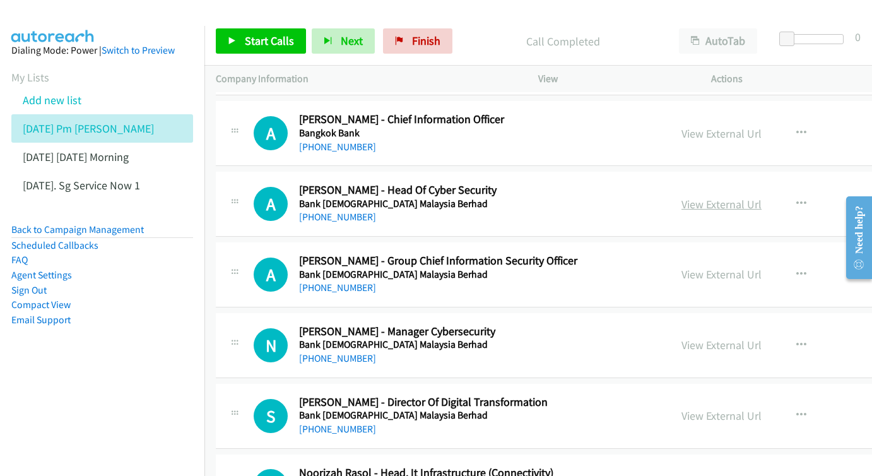
click at [682, 197] on link "View External Url" at bounding box center [722, 204] width 80 height 15
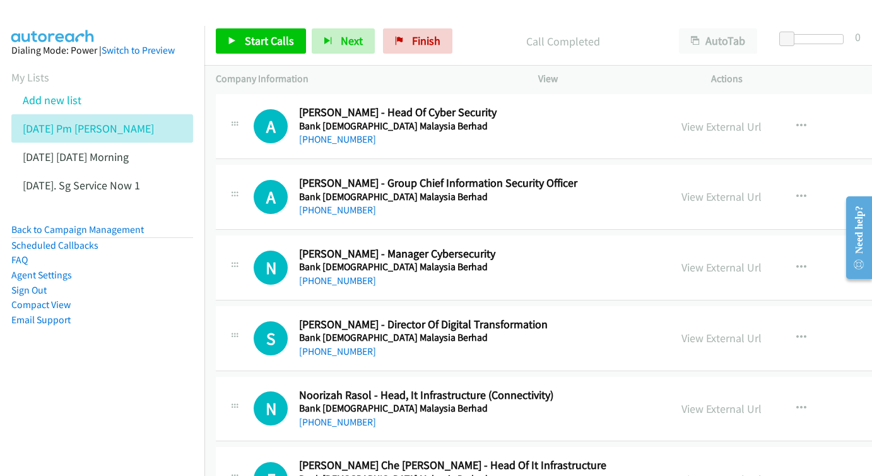
scroll to position [3152, 0]
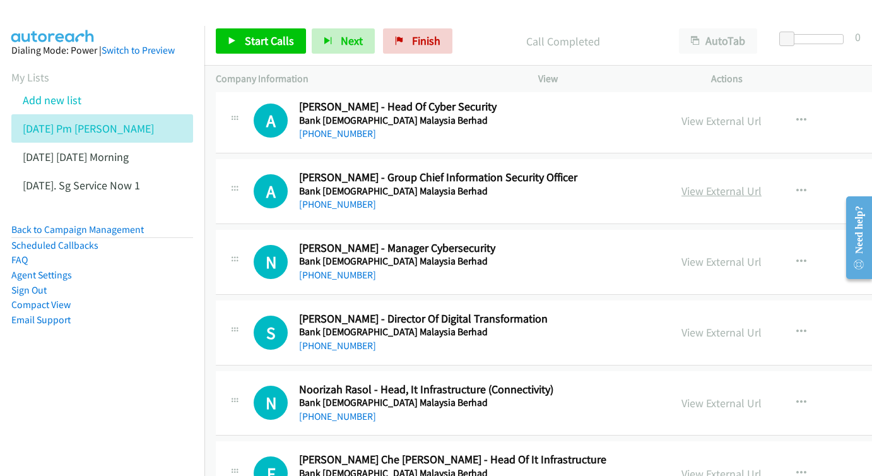
click at [689, 184] on link "View External Url" at bounding box center [722, 191] width 80 height 15
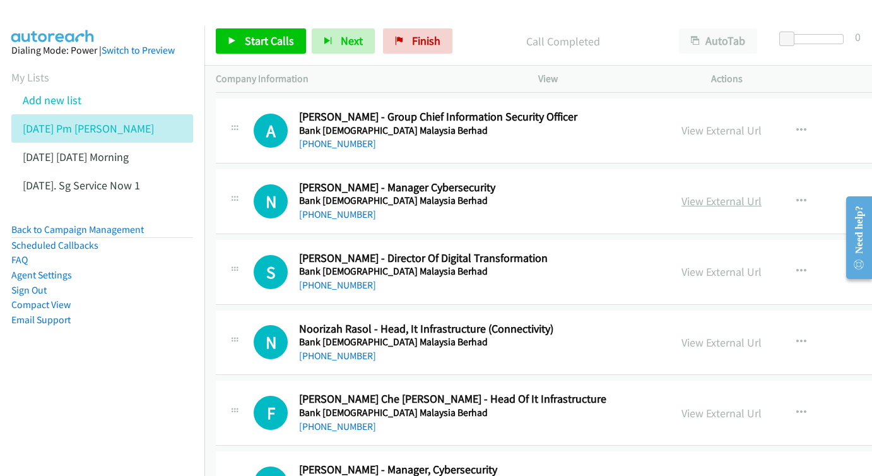
click at [682, 194] on link "View External Url" at bounding box center [722, 201] width 80 height 15
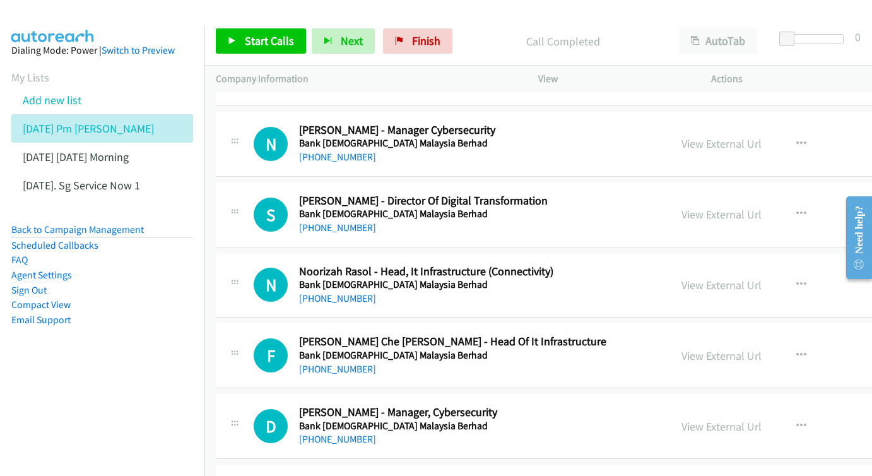
scroll to position [3271, 0]
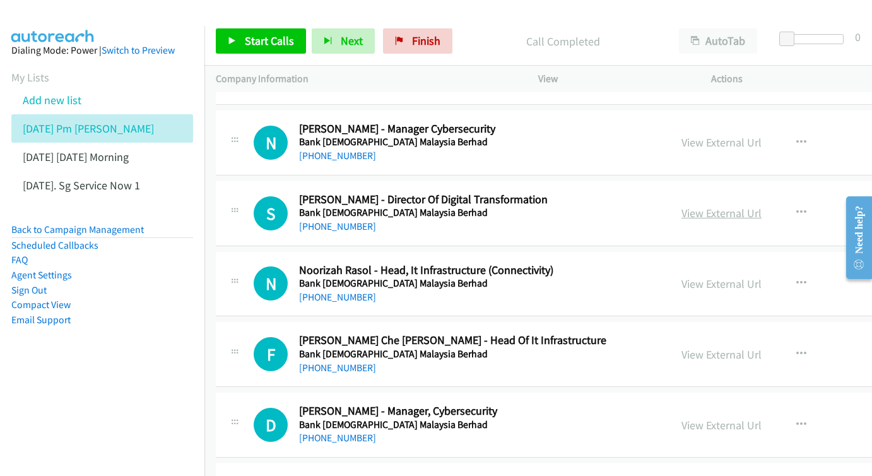
click at [689, 206] on link "View External Url" at bounding box center [722, 213] width 80 height 15
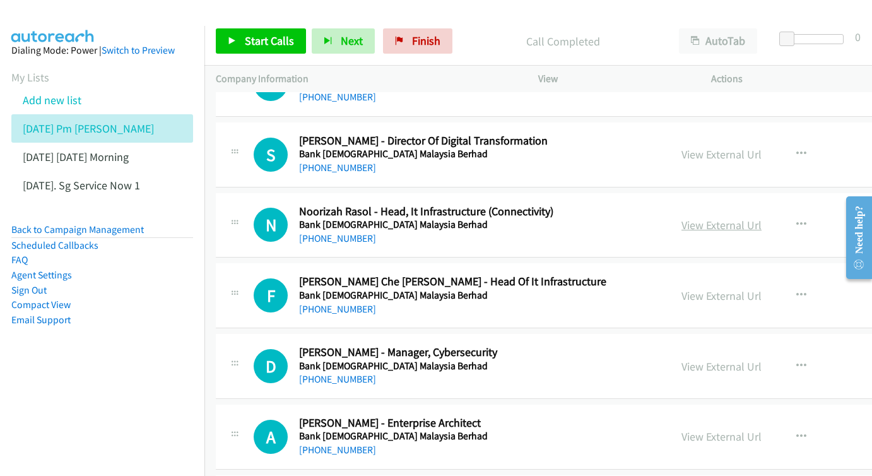
scroll to position [3331, 0]
click at [684, 217] on link "View External Url" at bounding box center [722, 224] width 80 height 15
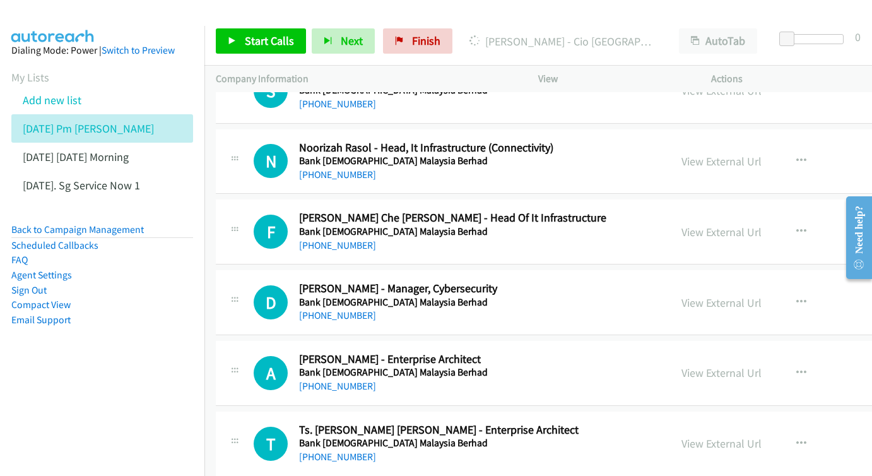
scroll to position [3393, 0]
click at [682, 225] on link "View External Url" at bounding box center [722, 232] width 80 height 15
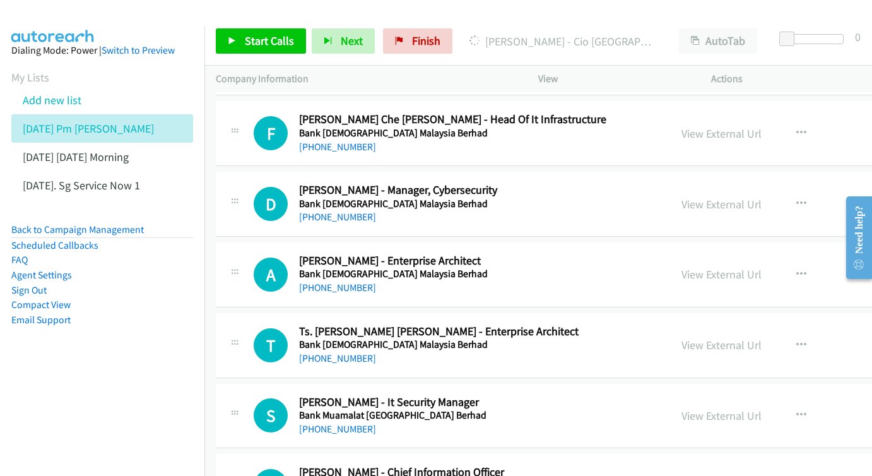
scroll to position [3495, 1]
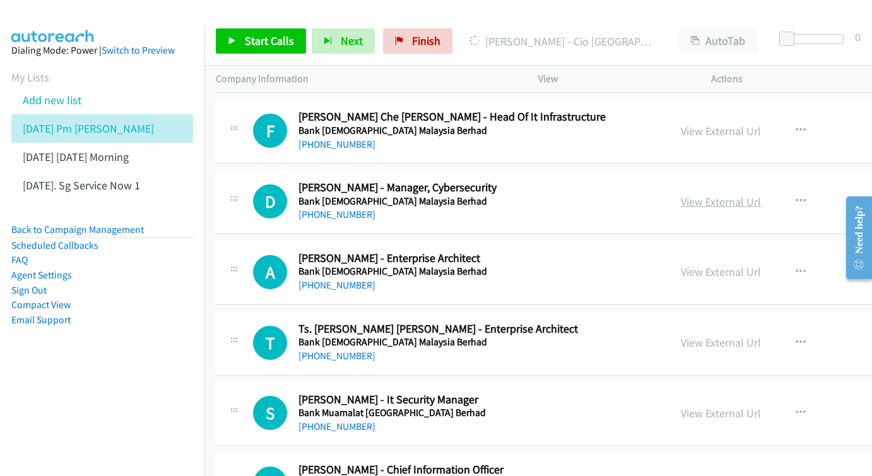
click at [681, 194] on link "View External Url" at bounding box center [721, 201] width 80 height 15
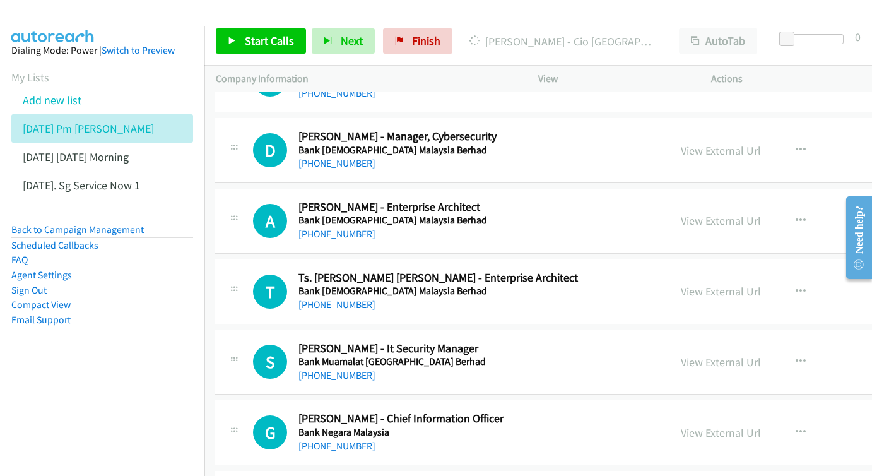
scroll to position [3569, 1]
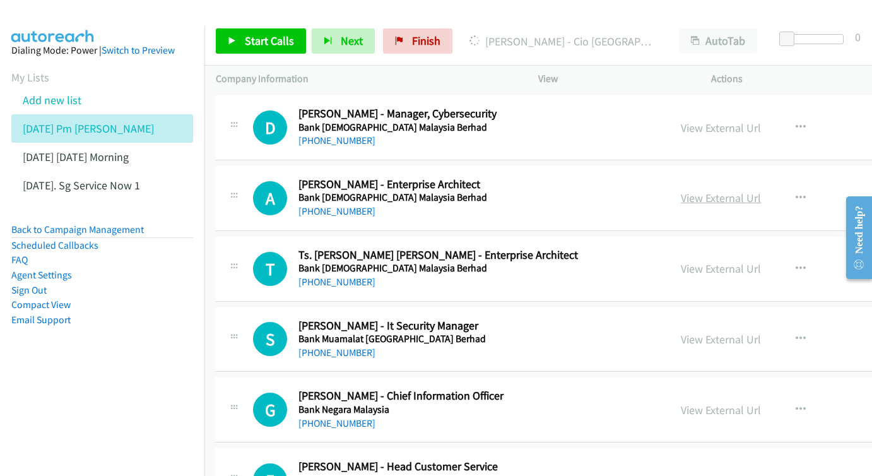
click at [681, 191] on link "View External Url" at bounding box center [721, 198] width 80 height 15
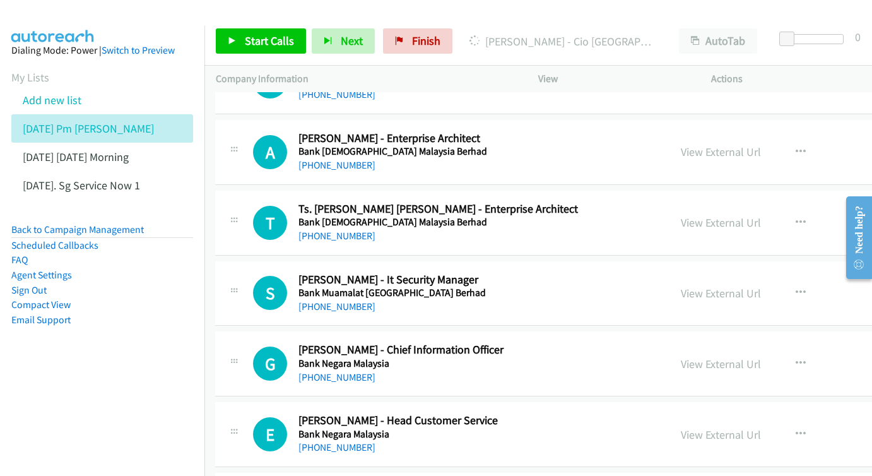
scroll to position [3627, 1]
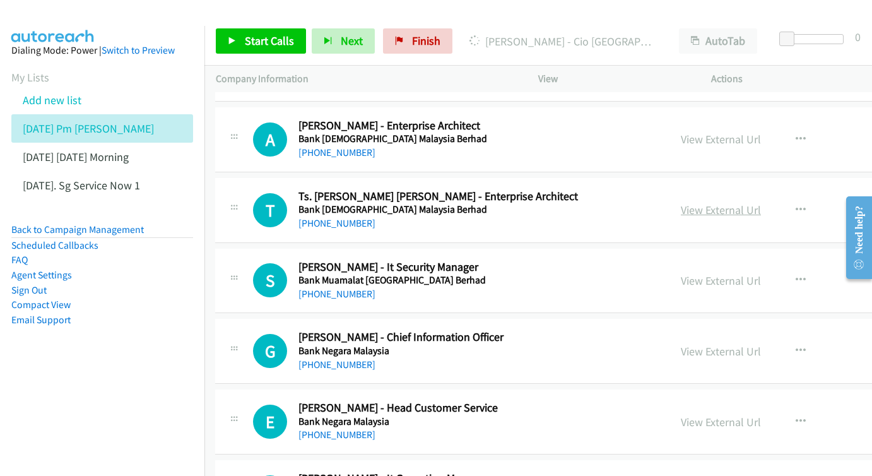
click at [681, 203] on link "View External Url" at bounding box center [721, 210] width 80 height 15
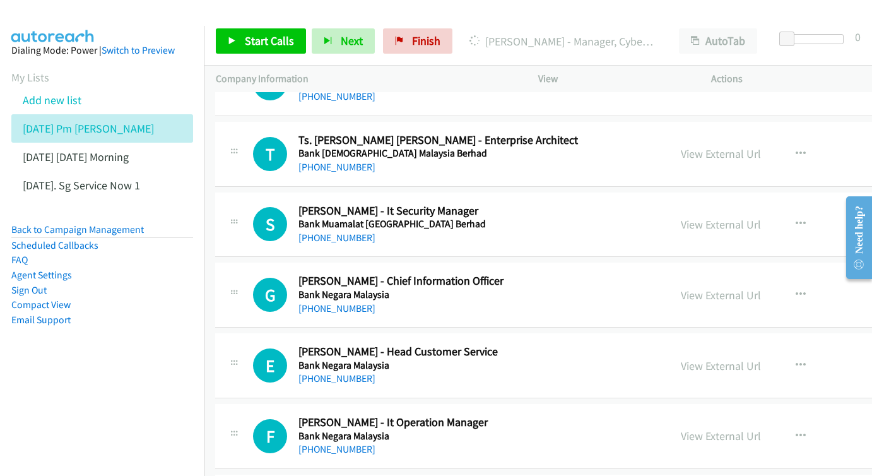
scroll to position [3686, 1]
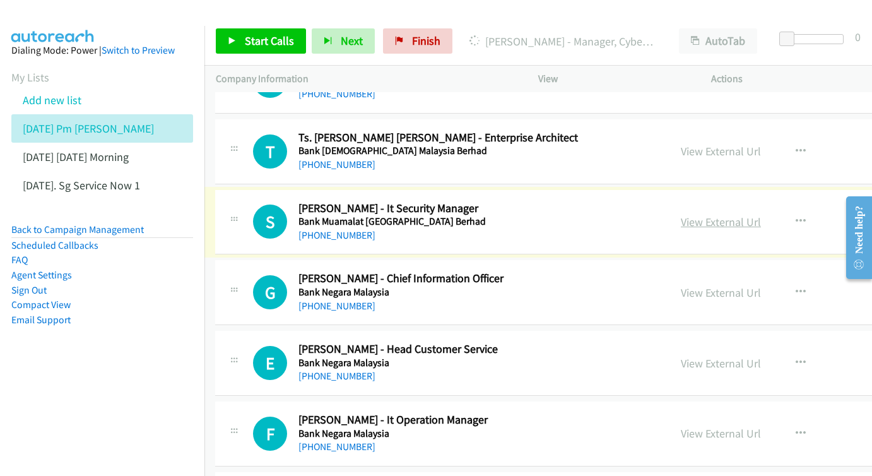
click at [681, 215] on link "View External Url" at bounding box center [721, 222] width 80 height 15
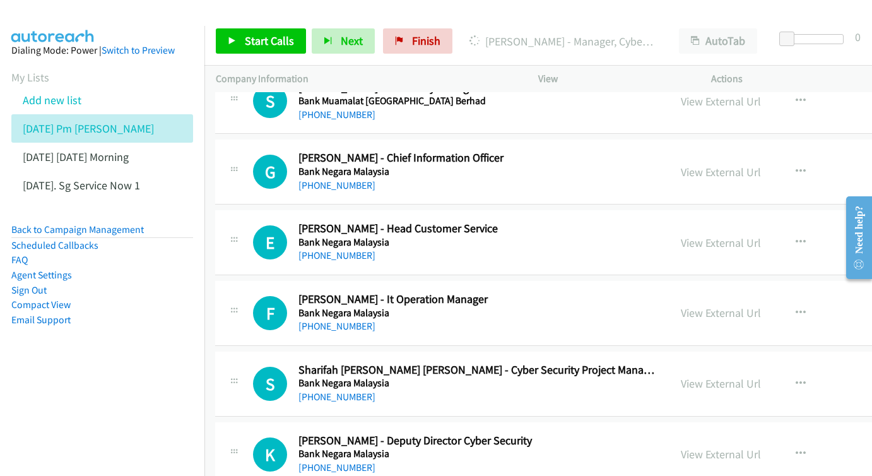
scroll to position [3788, 1]
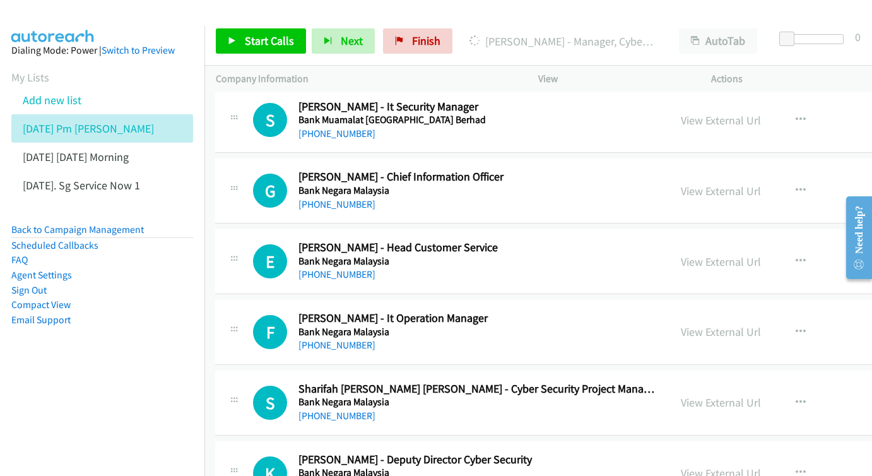
click at [687, 170] on div "View External Url View External Url Schedule/Manage Callback Start Calls Here R…" at bounding box center [789, 191] width 239 height 42
click at [687, 184] on link "View External Url" at bounding box center [721, 191] width 80 height 15
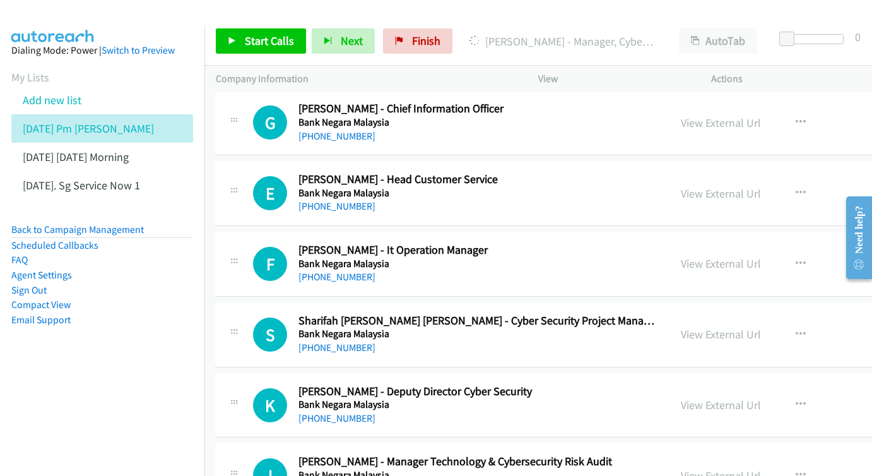
scroll to position [3858, 1]
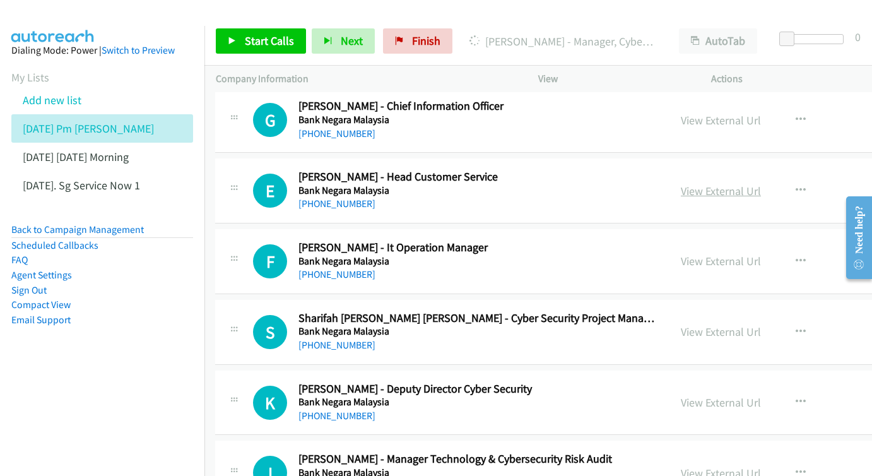
click at [685, 184] on link "View External Url" at bounding box center [721, 191] width 80 height 15
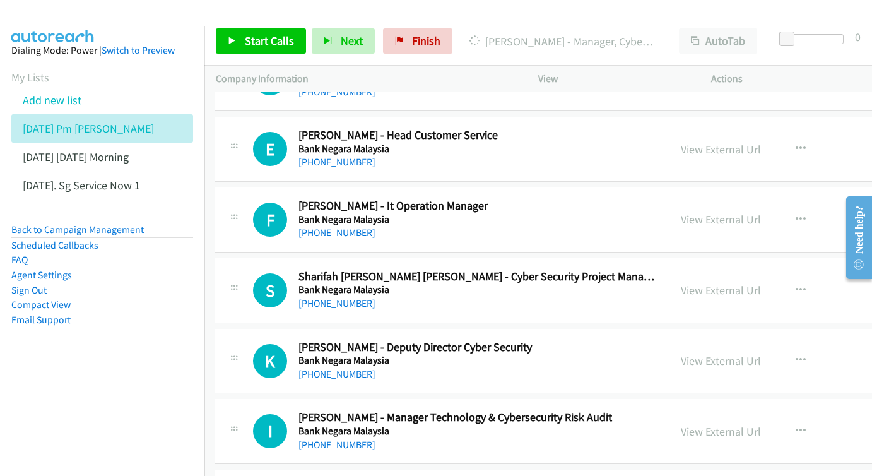
scroll to position [3903, 1]
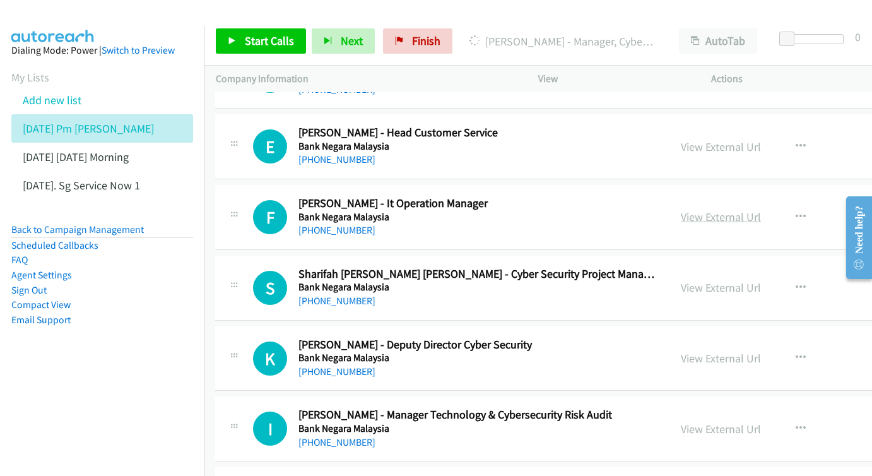
click at [701, 210] on link "View External Url" at bounding box center [721, 217] width 80 height 15
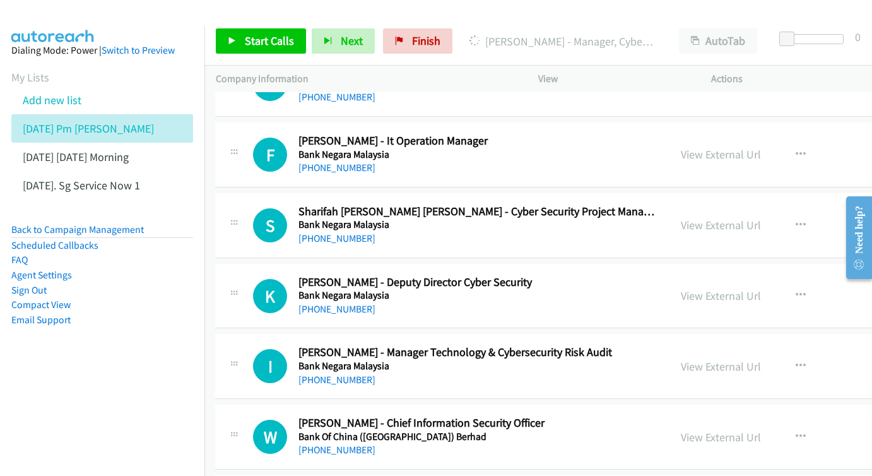
scroll to position [3968, 1]
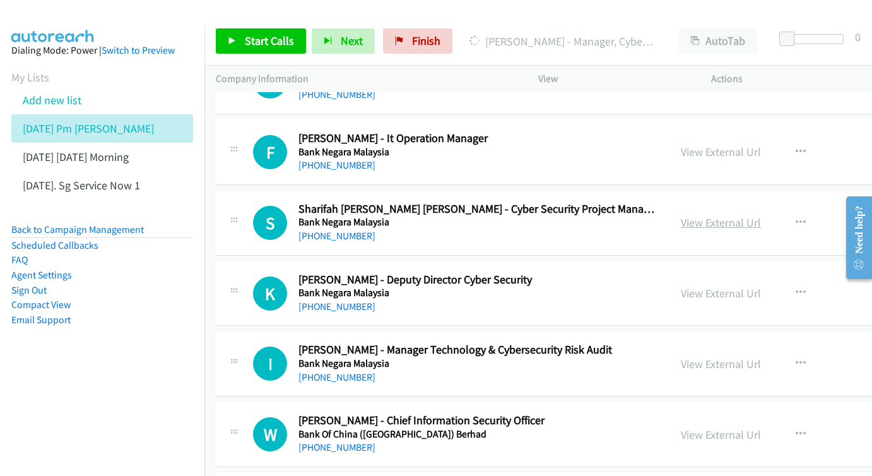
click at [681, 215] on link "View External Url" at bounding box center [721, 222] width 80 height 15
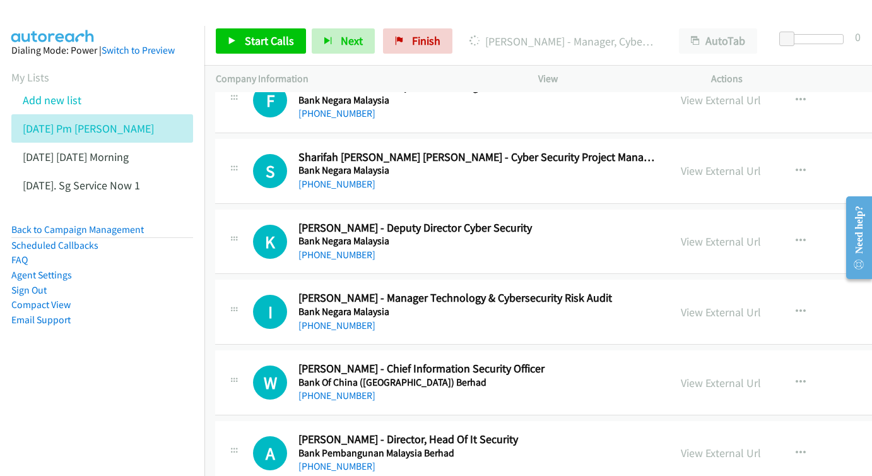
scroll to position [4022, 1]
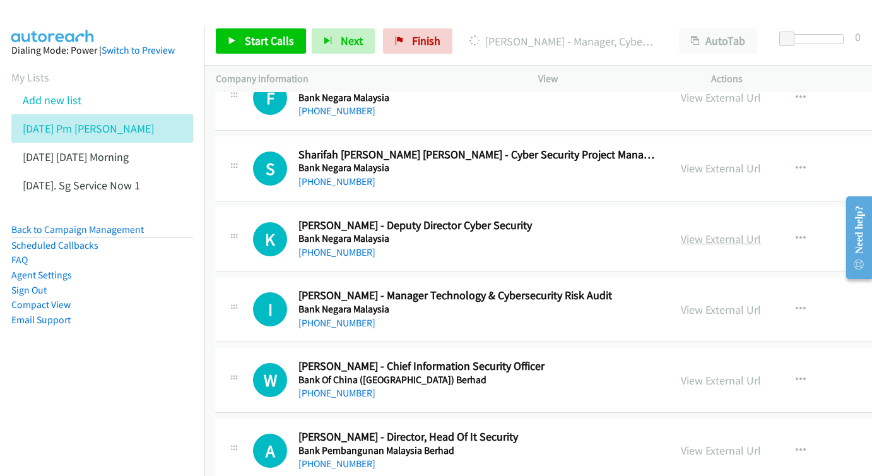
click at [691, 232] on link "View External Url" at bounding box center [721, 239] width 80 height 15
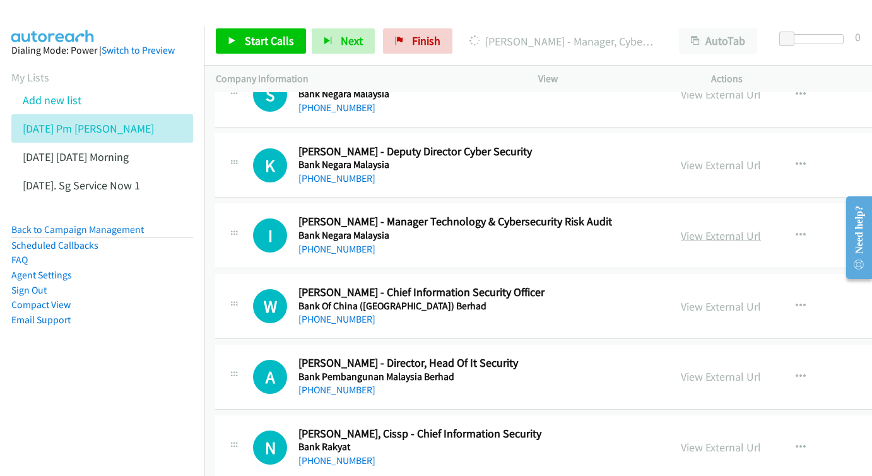
click at [681, 228] on link "View External Url" at bounding box center [721, 235] width 80 height 15
